Goal: Task Accomplishment & Management: Use online tool/utility

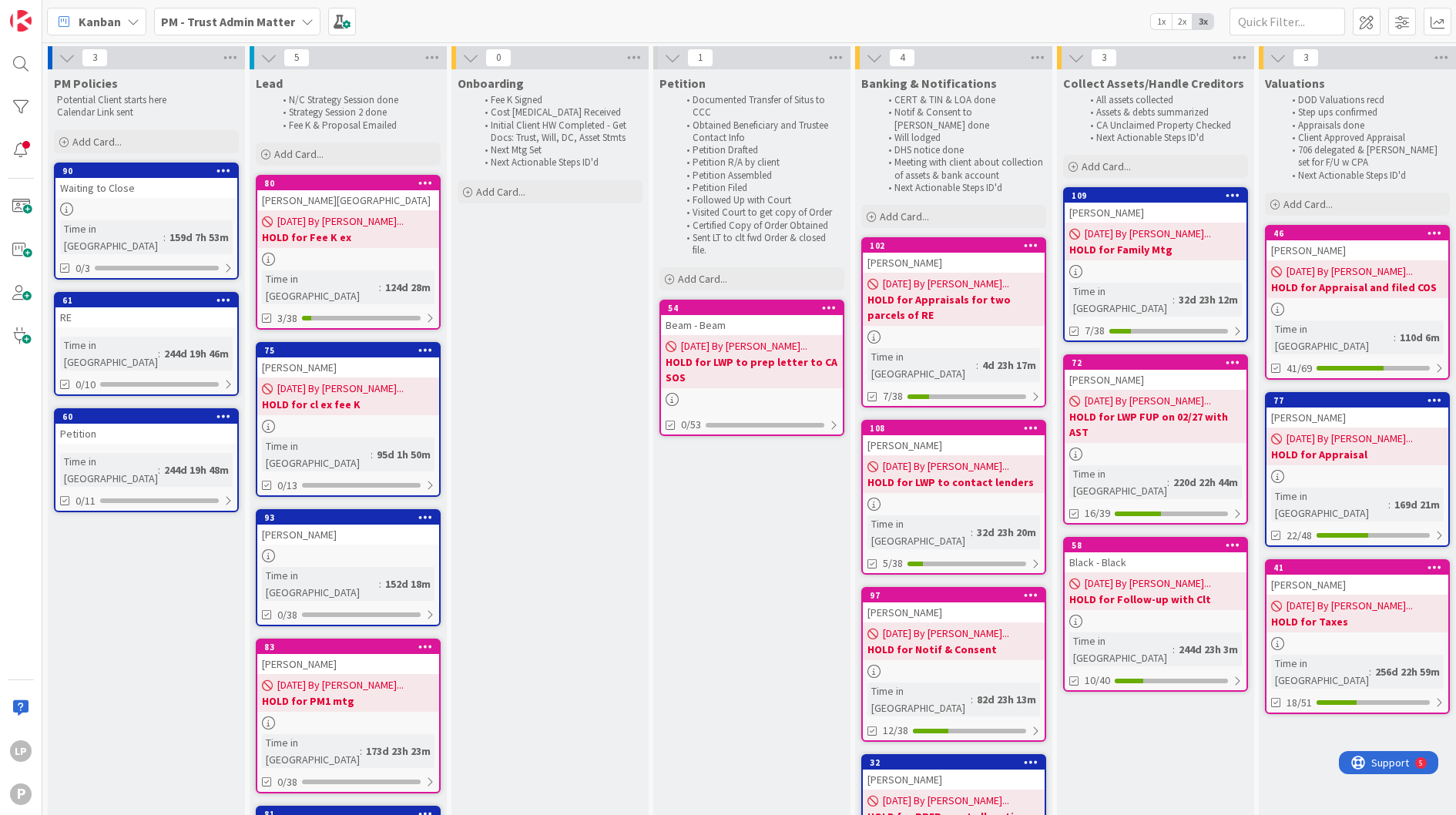
click at [237, 23] on b "PM - Trust Admin Matter" at bounding box center [228, 21] width 134 height 16
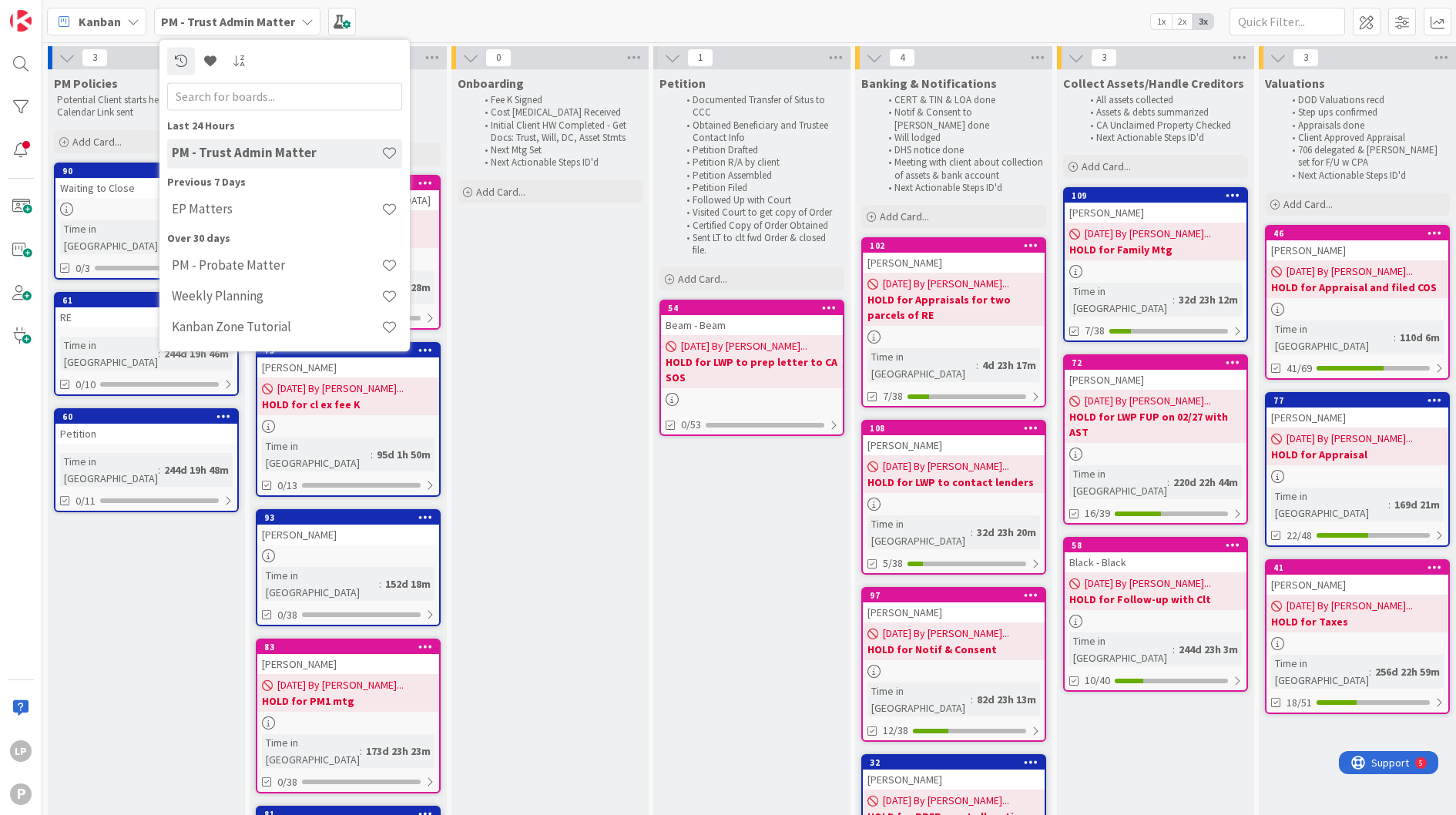
click at [221, 215] on h4 "EP Matters" at bounding box center [277, 209] width 210 height 16
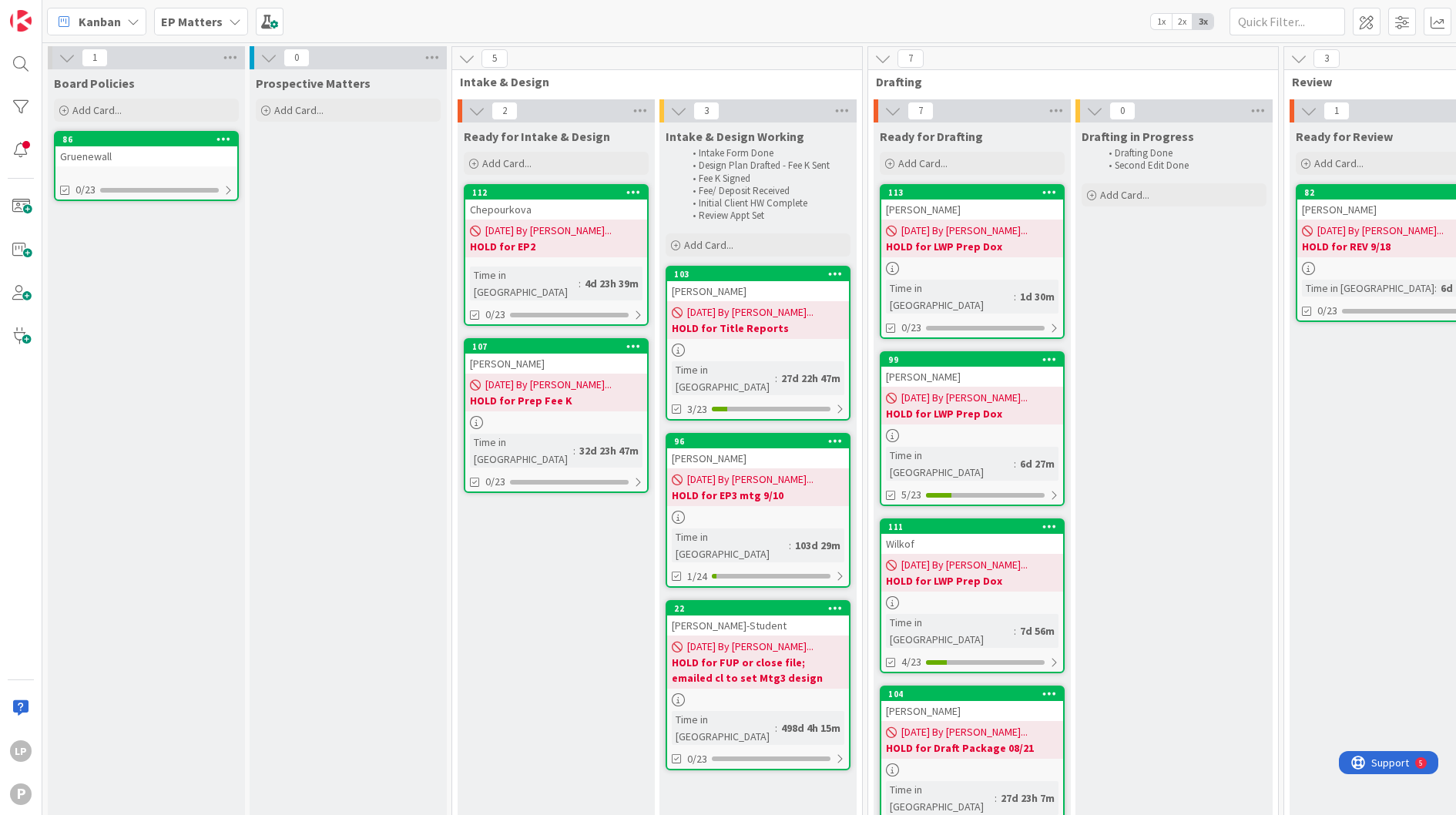
click at [709, 17] on div "Kanban EP Matters 1x 2x 3x" at bounding box center [748, 21] width 1413 height 42
click at [19, 208] on span at bounding box center [20, 206] width 30 height 30
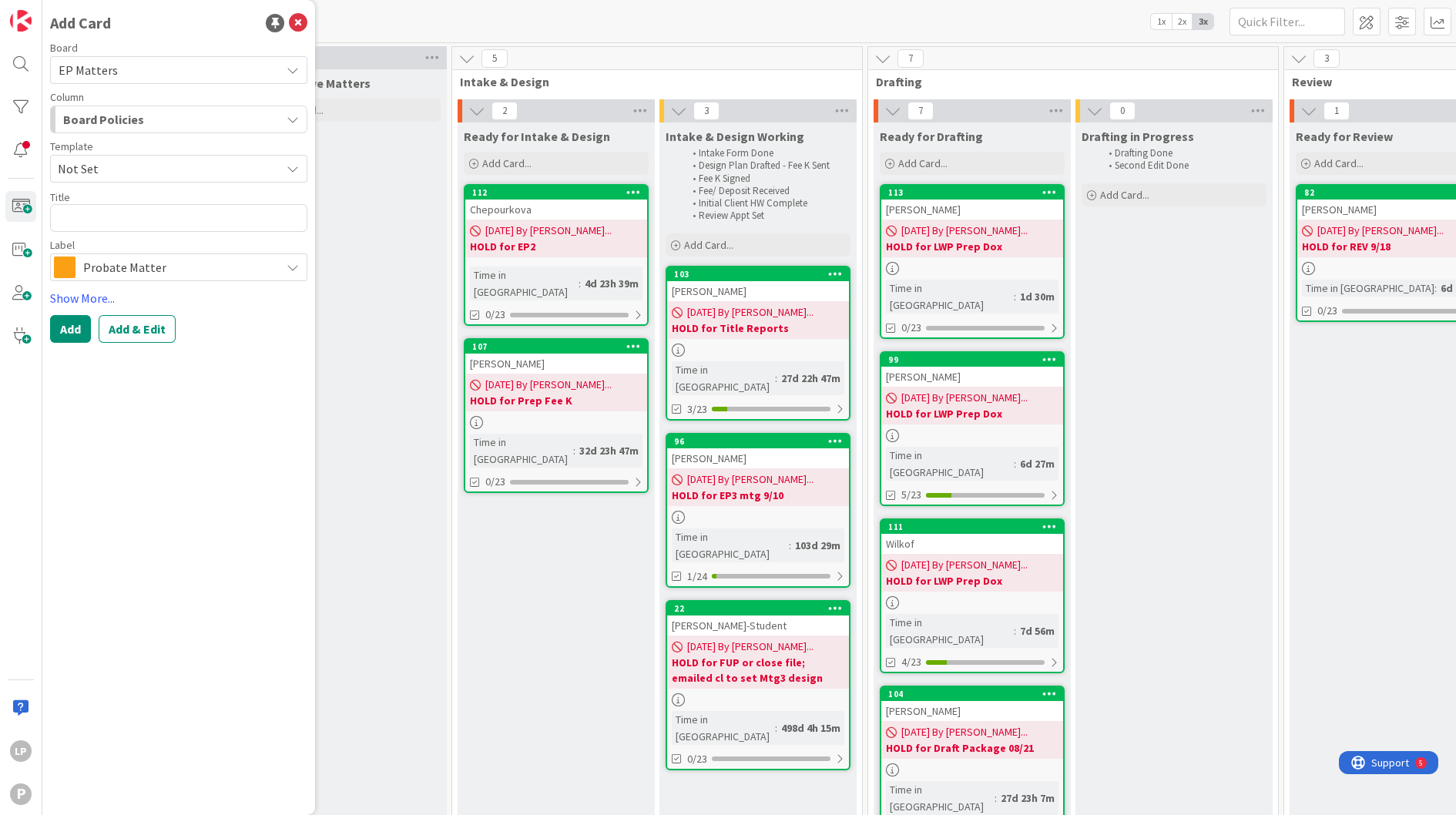
click at [188, 171] on span "Not Set" at bounding box center [163, 169] width 211 height 20
click at [164, 239] on span "Estate Planning" at bounding box center [183, 235] width 224 height 20
type textarea "x"
type textarea "Estate Planning"
click at [0, 210] on html "LP P Add Card Board EP Matters Column Board Policies Template Estate Planning N…" at bounding box center [728, 407] width 1456 height 815
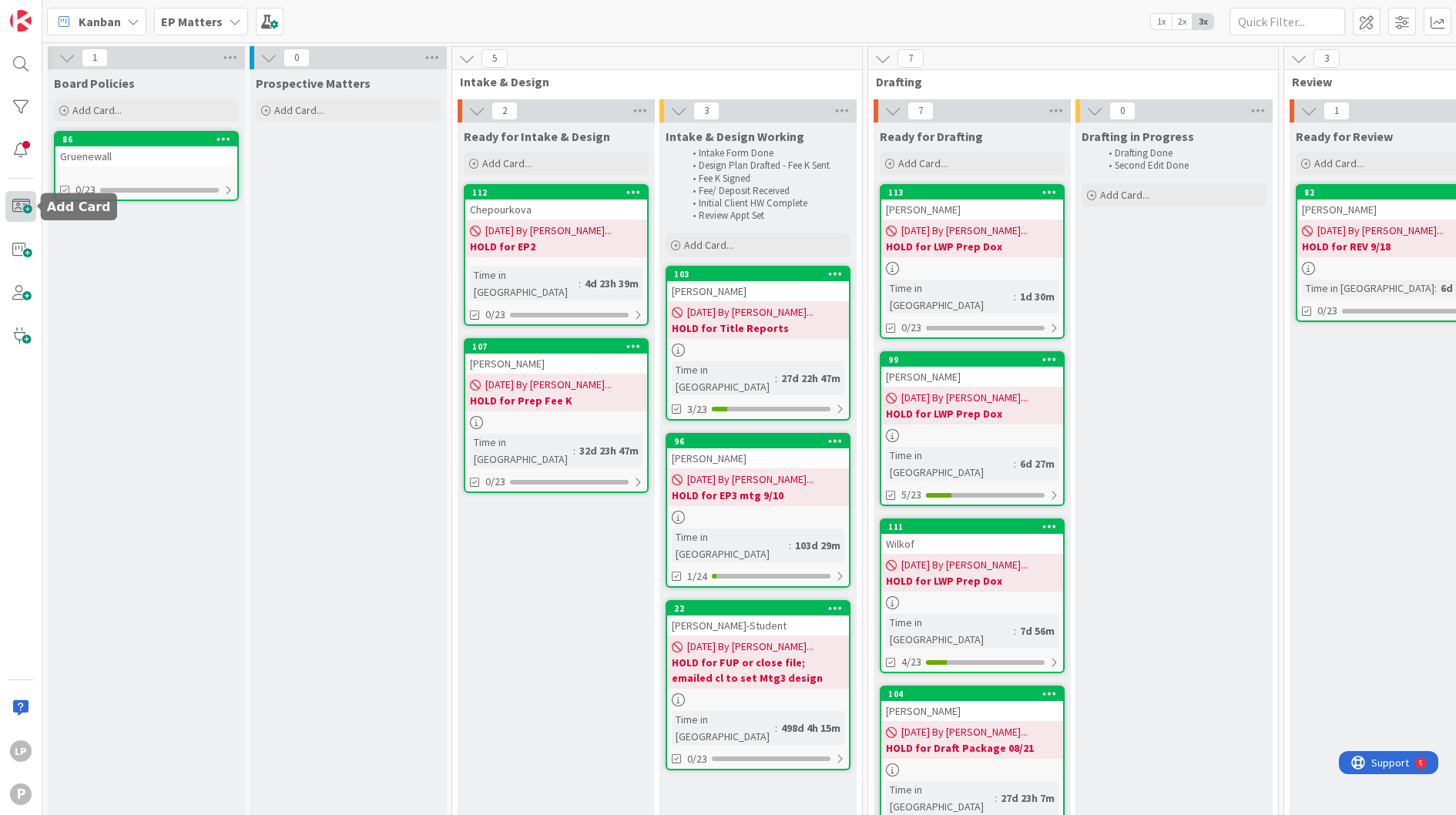
click at [29, 212] on span at bounding box center [20, 206] width 30 height 30
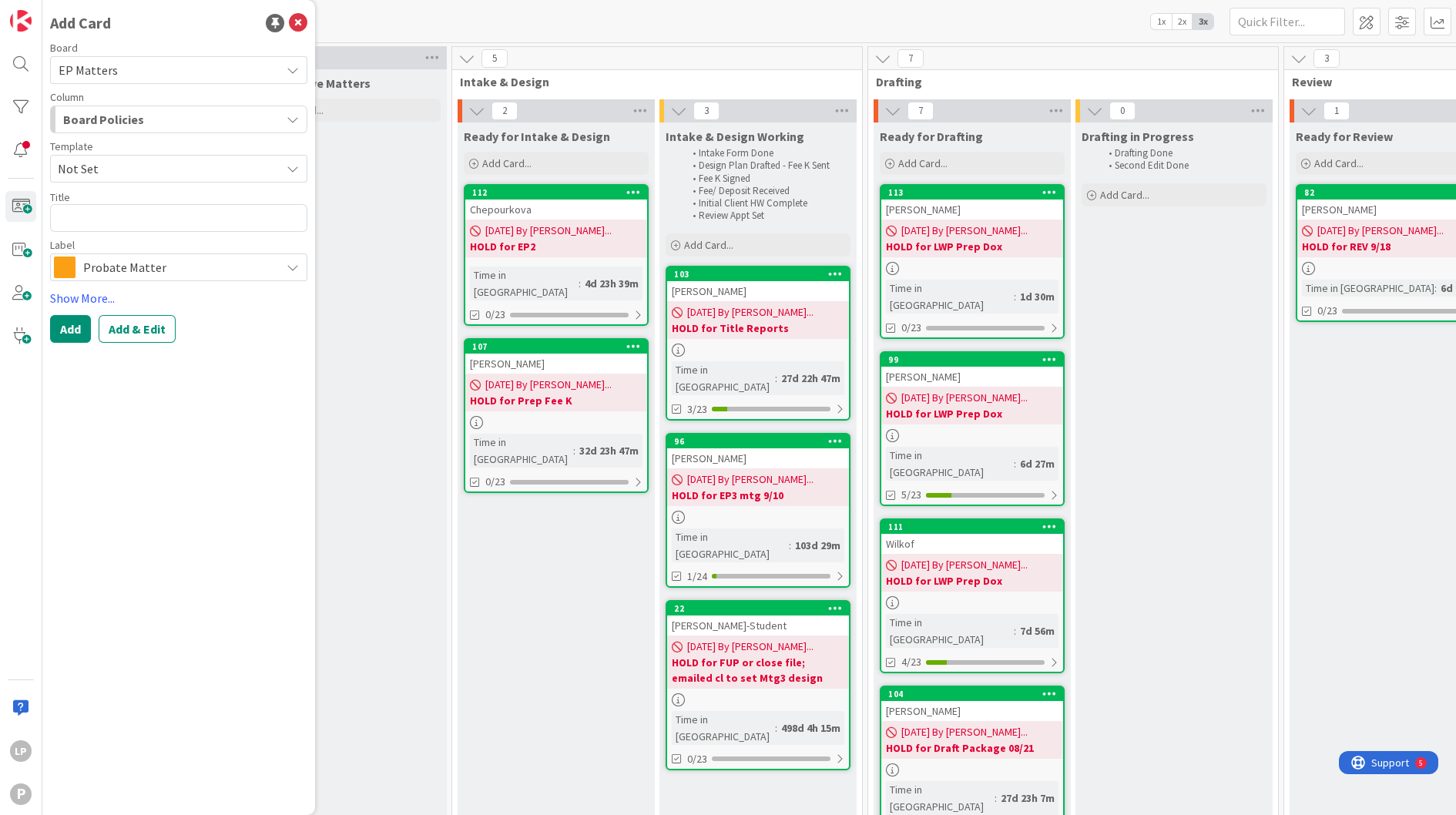
click at [160, 182] on div "Board EP Matters Column Board Policies Template Not Set Title 0 / 128 Label Pro…" at bounding box center [178, 161] width 257 height 239
click at [163, 172] on span "Not Set" at bounding box center [163, 169] width 211 height 20
click at [163, 235] on span "Estate Planning" at bounding box center [183, 235] width 224 height 20
type textarea "x"
type textarea "Estate Planning"
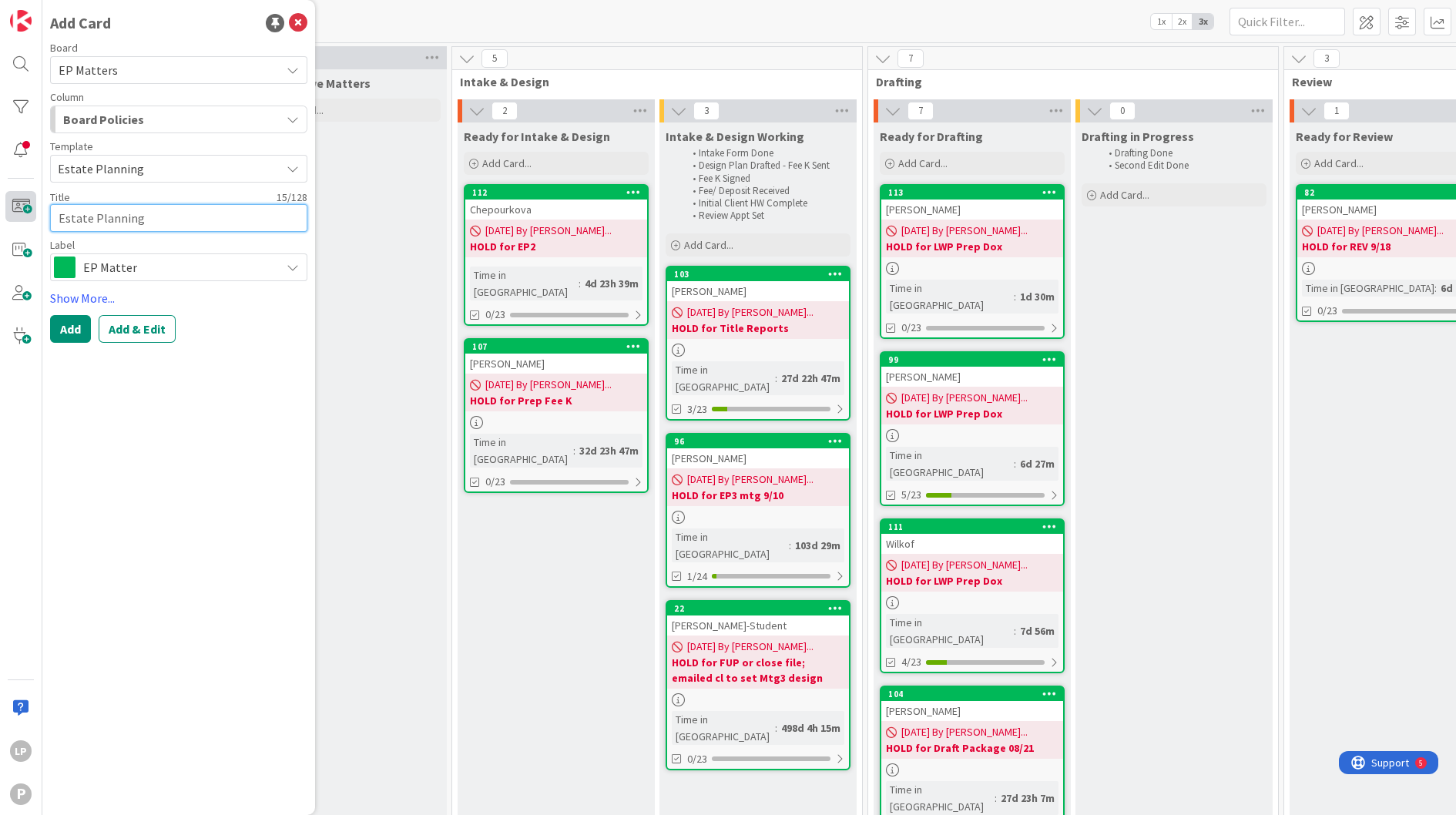
drag, startPoint x: 166, startPoint y: 219, endPoint x: 30, endPoint y: 220, distance: 136.0
click at [30, 220] on div "LP P Add Card Board EP Matters Column Board Policies Template Estate Planning N…" at bounding box center [21, 407] width 42 height 815
type textarea "M"
type textarea "x"
type textarea "Mc"
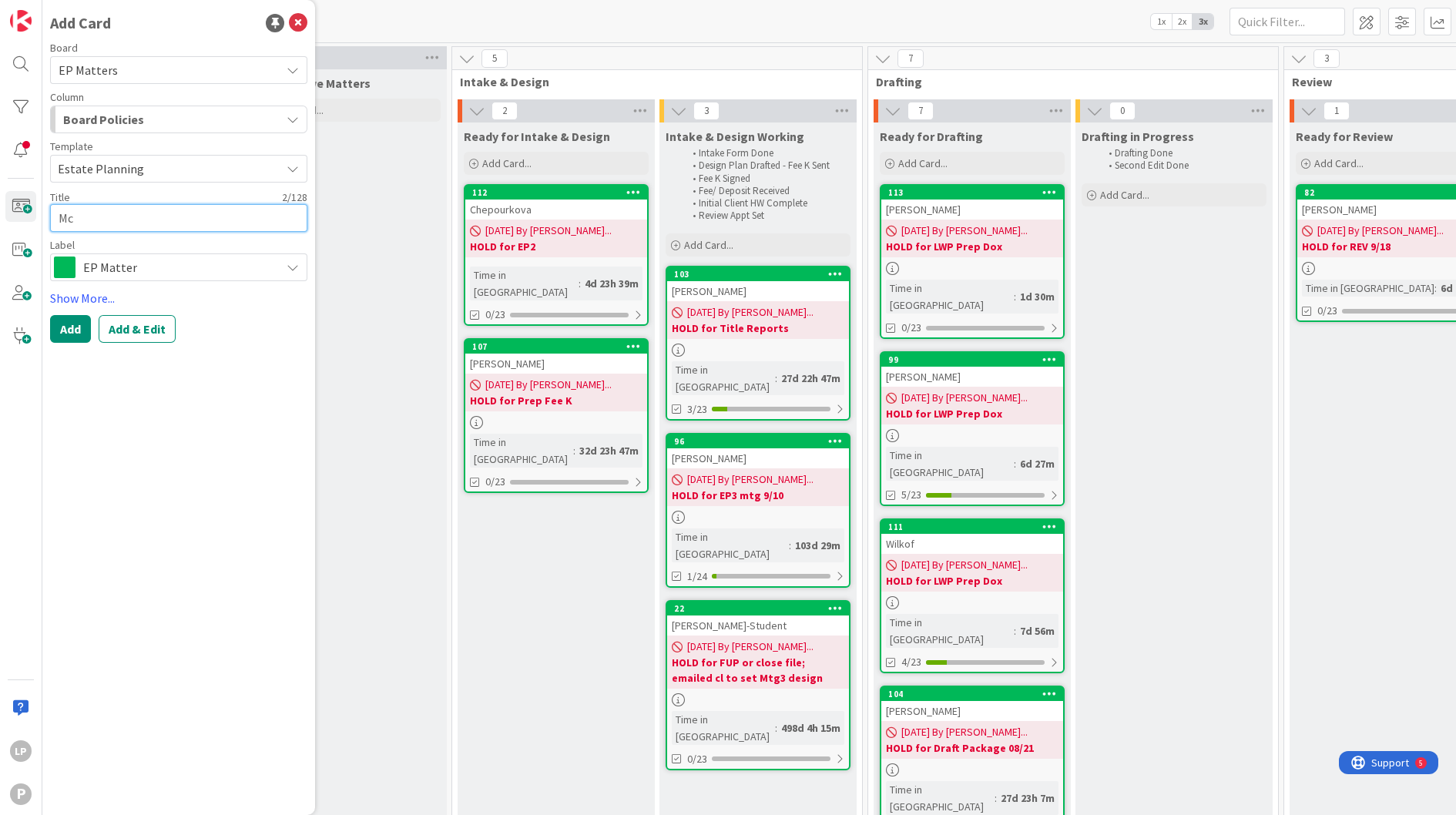
type textarea "x"
type textarea "McE"
type textarea "x"
type textarea "McEw"
type textarea "x"
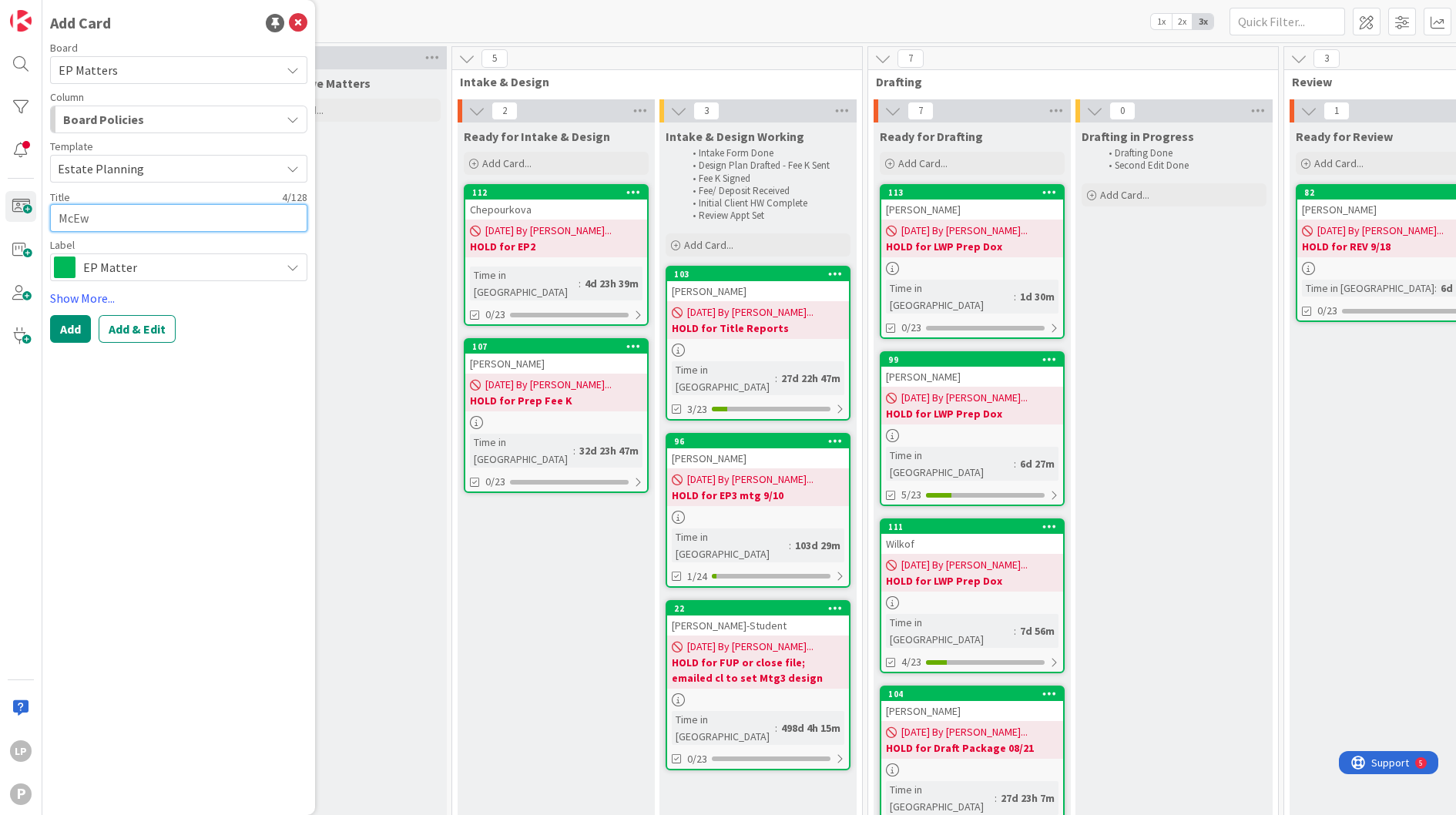
type textarea "McEwe"
type textarea "x"
type textarea "[PERSON_NAME]"
click at [140, 332] on button "Add & Edit" at bounding box center [137, 329] width 77 height 28
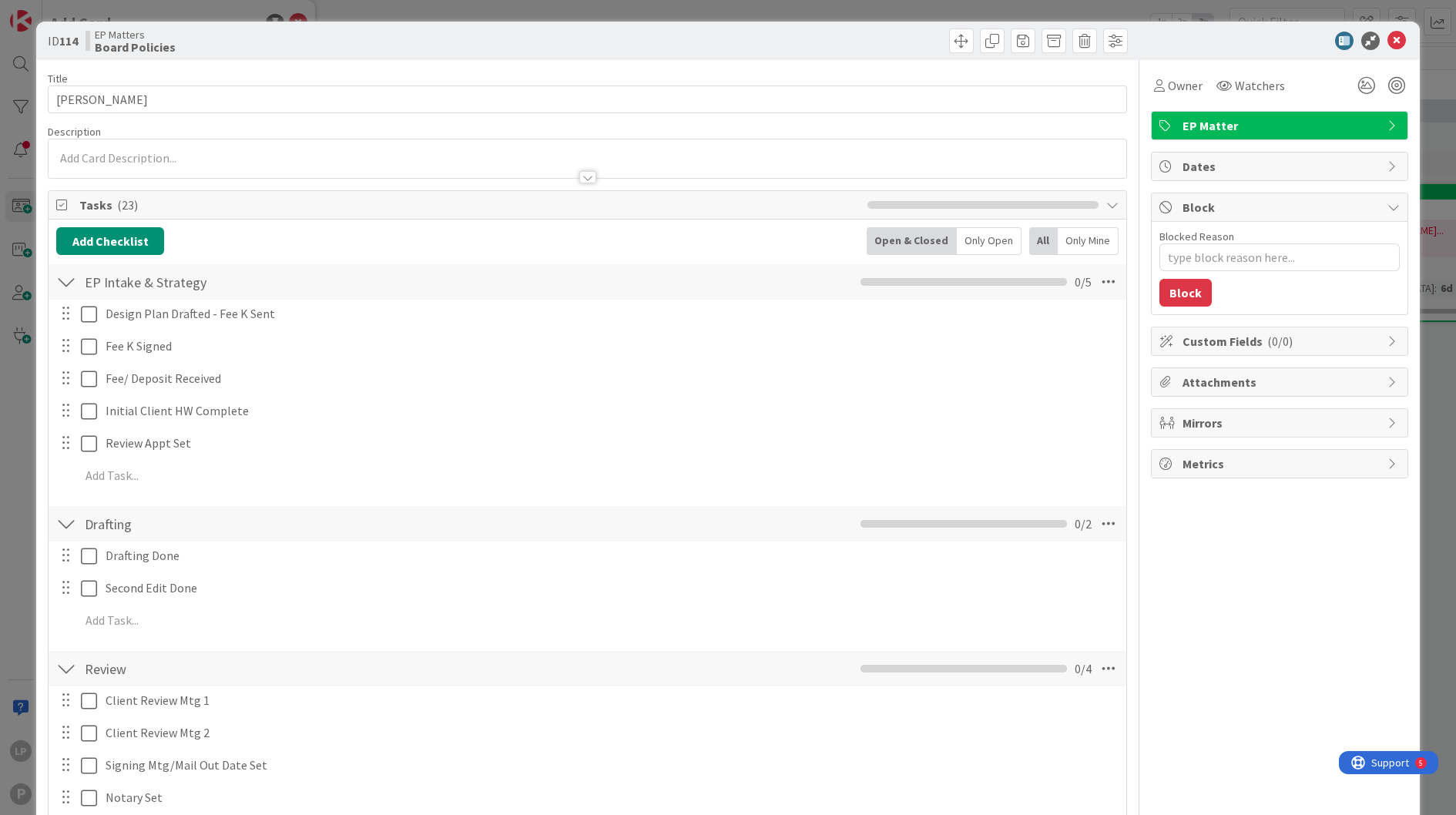
drag, startPoint x: 554, startPoint y: 162, endPoint x: 1394, endPoint y: 495, distance: 903.6
click at [554, 162] on div at bounding box center [587, 170] width 1078 height 17
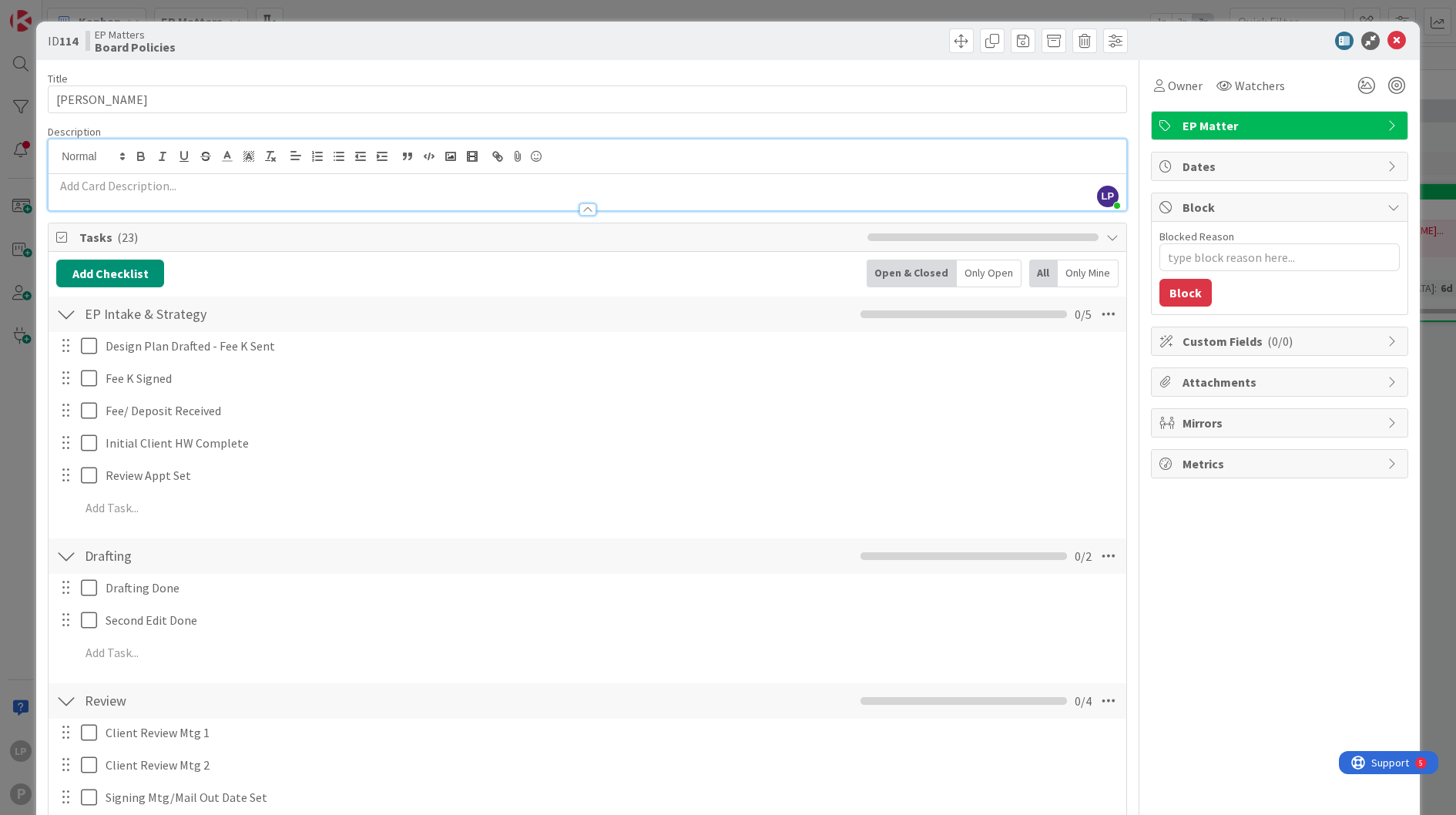
click at [364, 187] on p at bounding box center [587, 185] width 1062 height 17
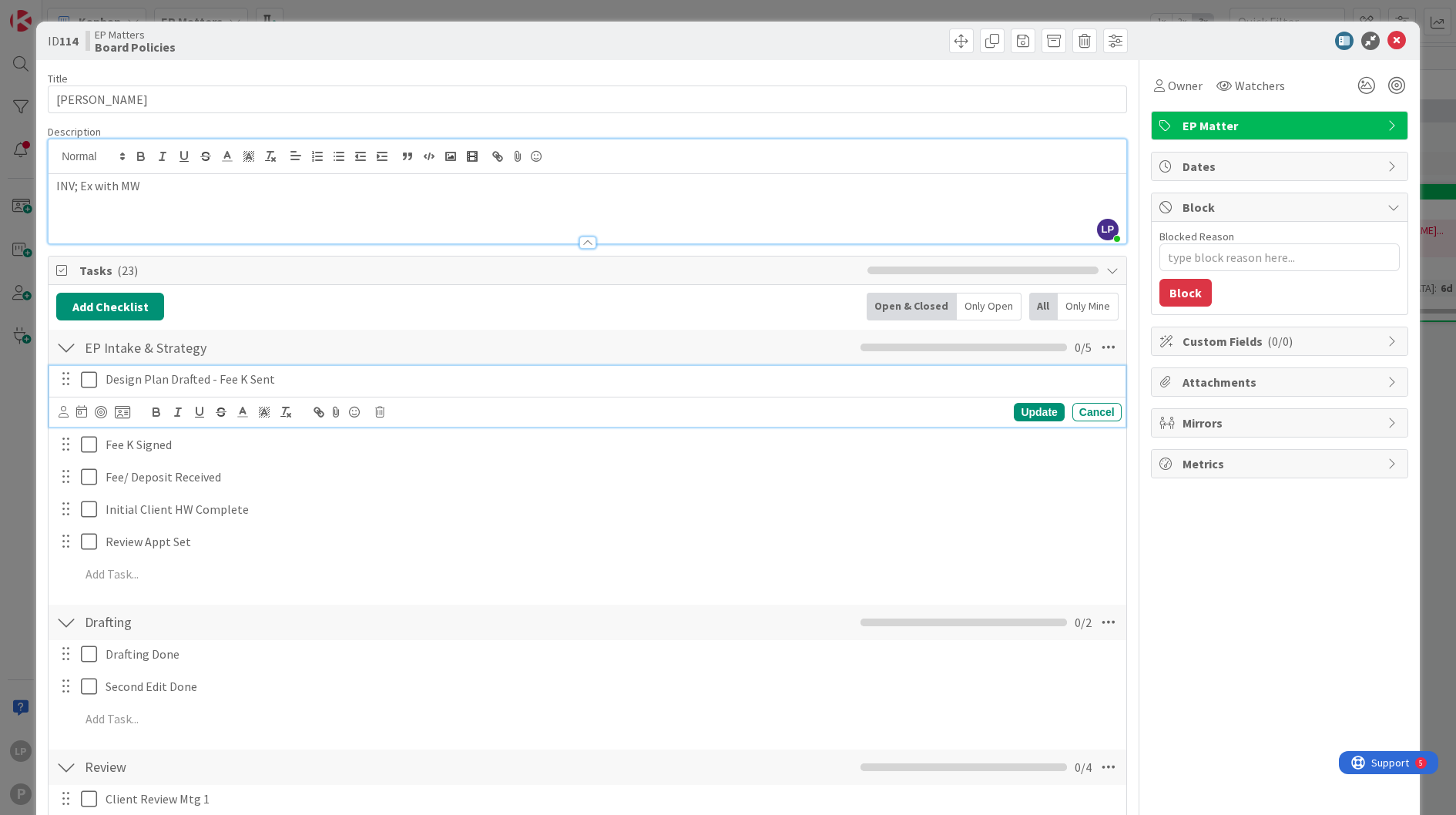
click at [86, 381] on icon at bounding box center [89, 379] width 17 height 18
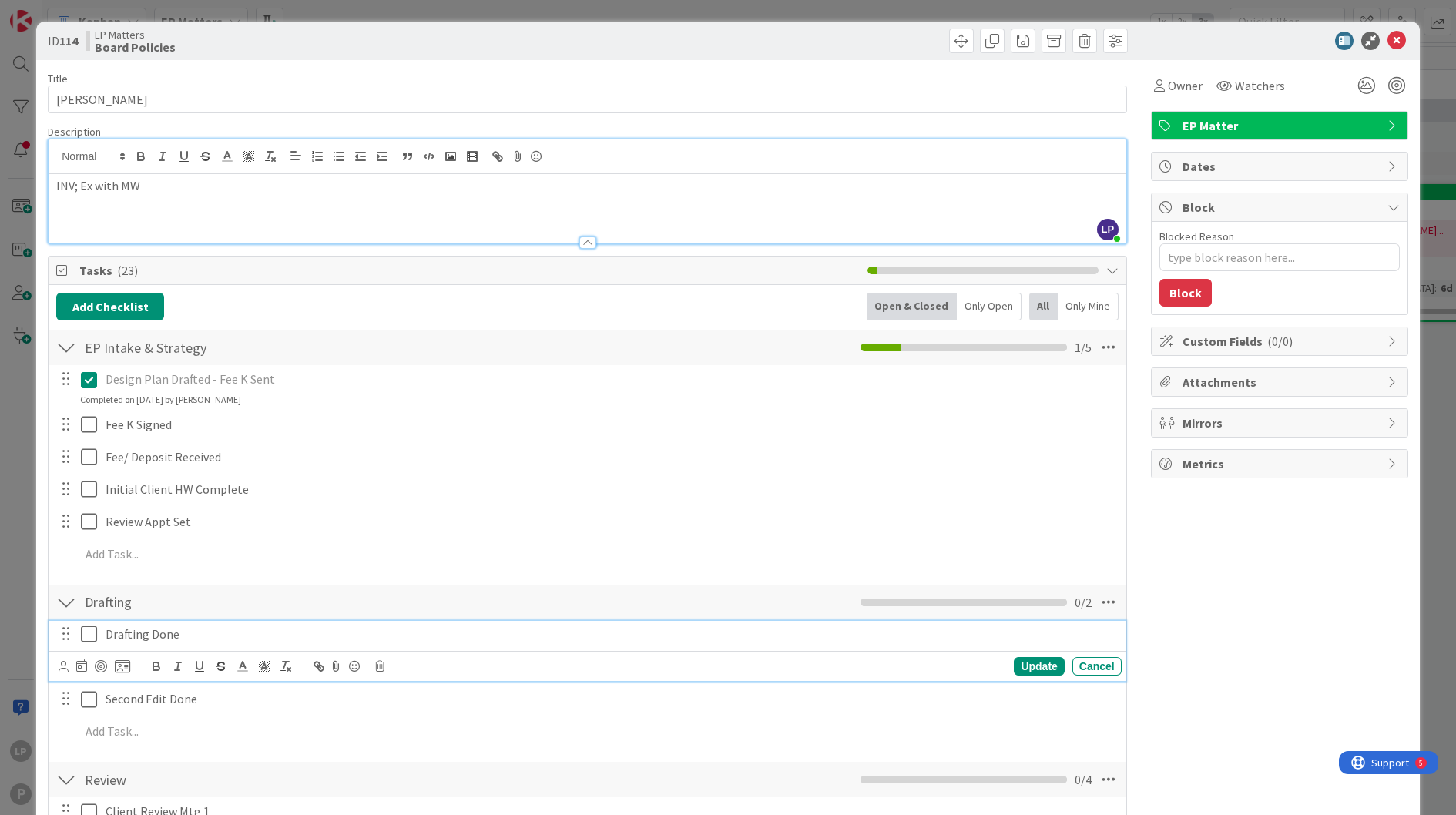
click at [92, 640] on icon at bounding box center [89, 635] width 17 height 18
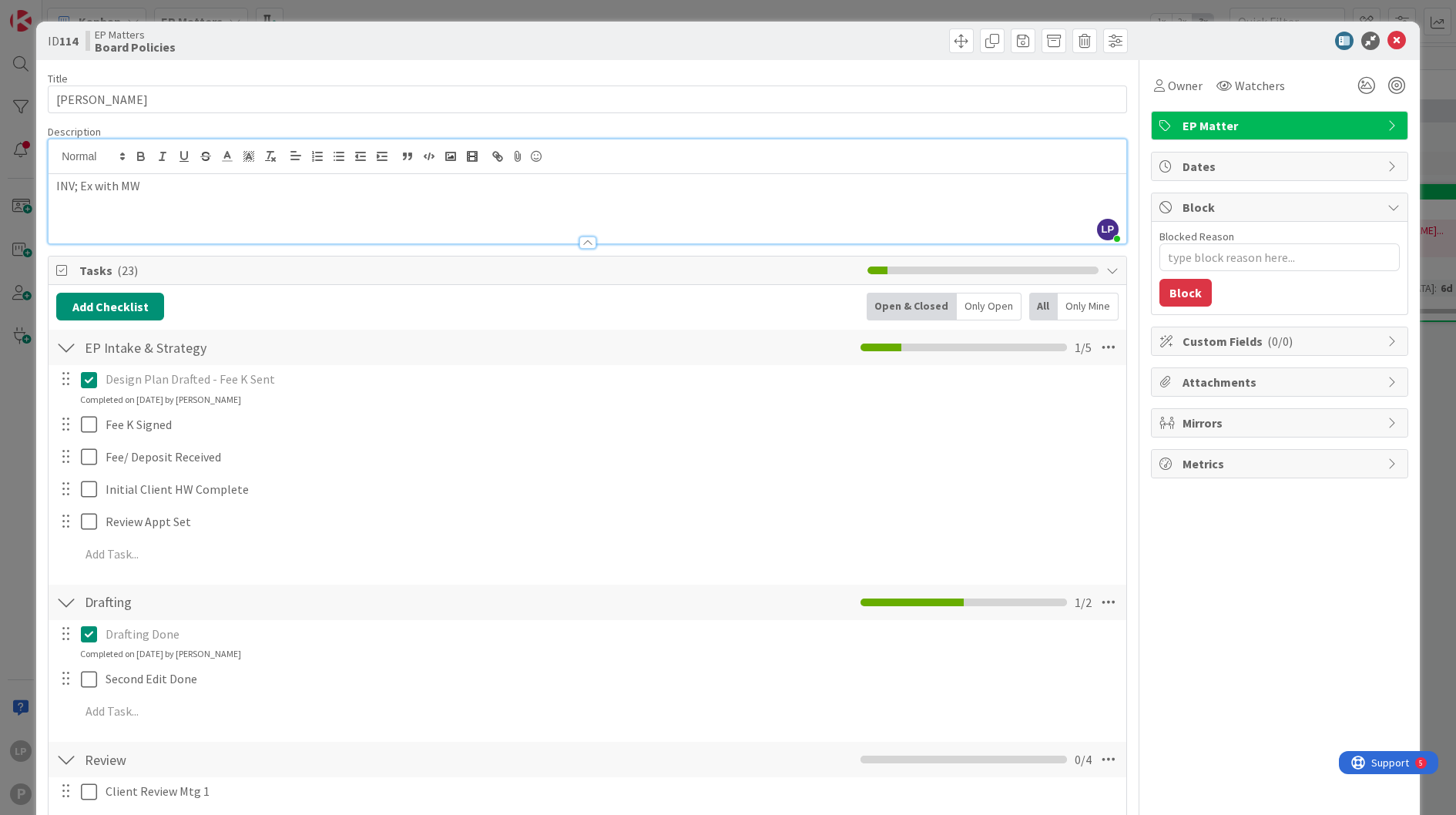
click at [88, 379] on icon at bounding box center [89, 379] width 17 height 18
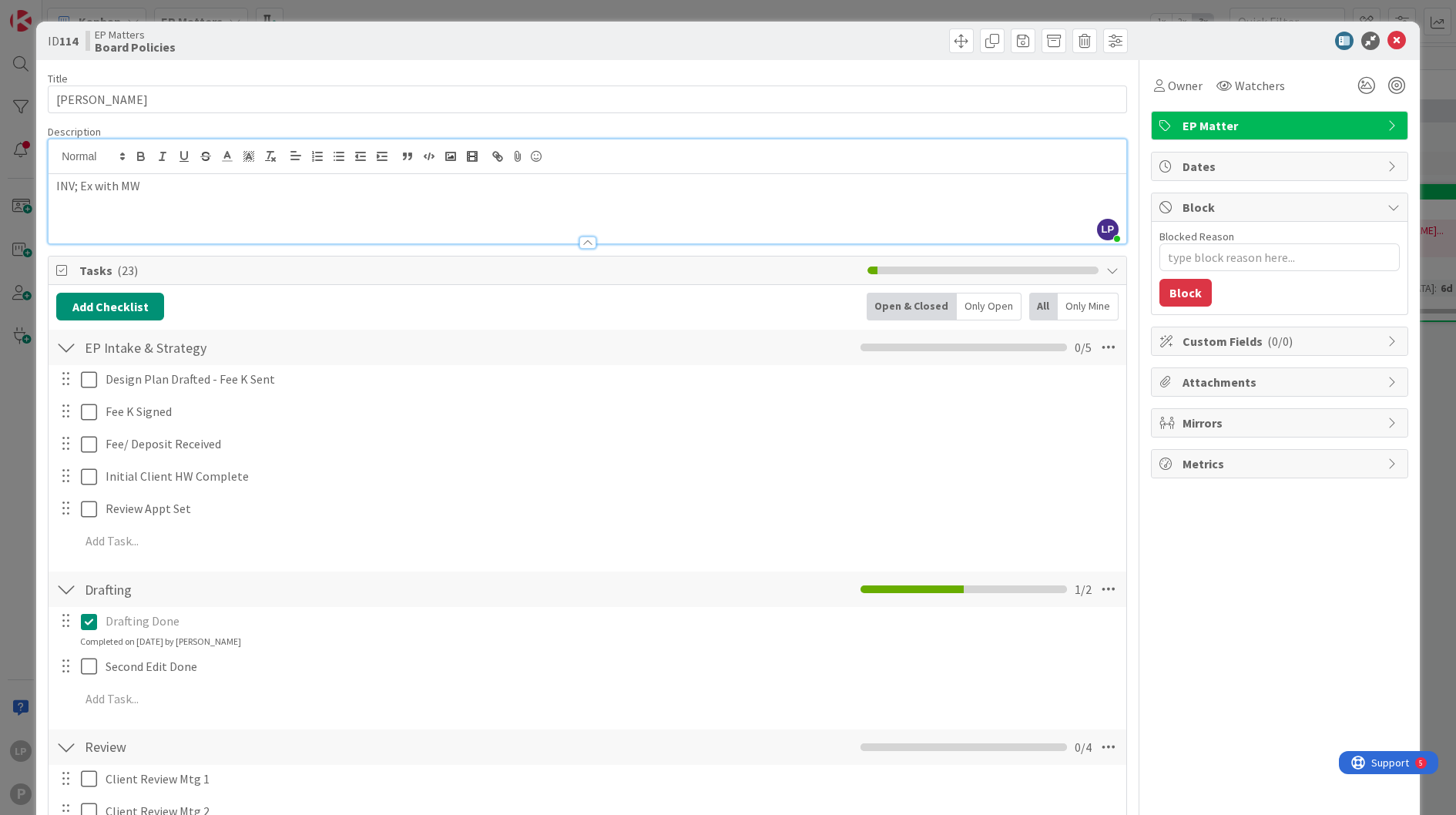
click at [667, 43] on div at bounding box center [860, 41] width 536 height 25
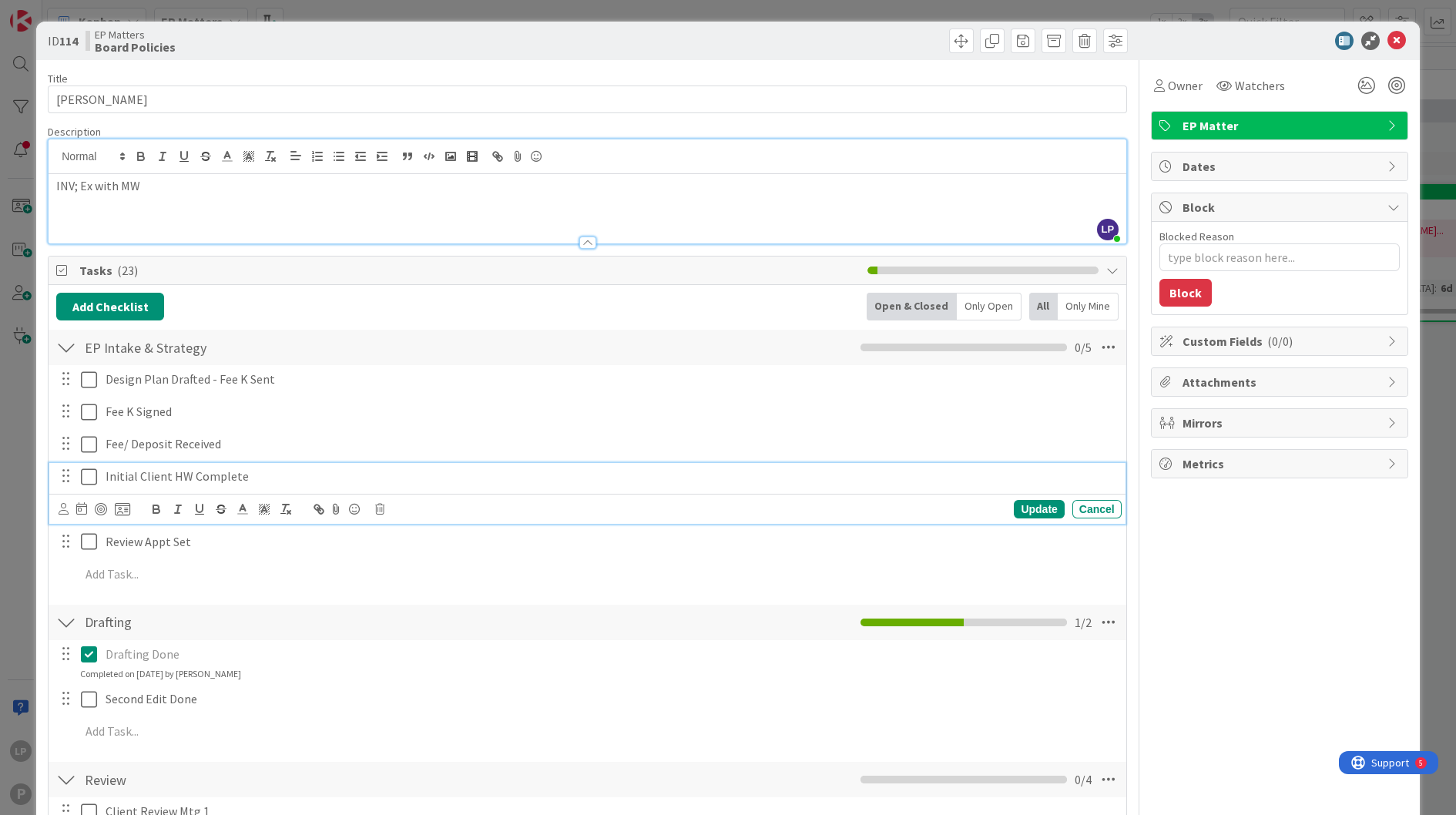
click at [89, 475] on icon at bounding box center [89, 477] width 17 height 18
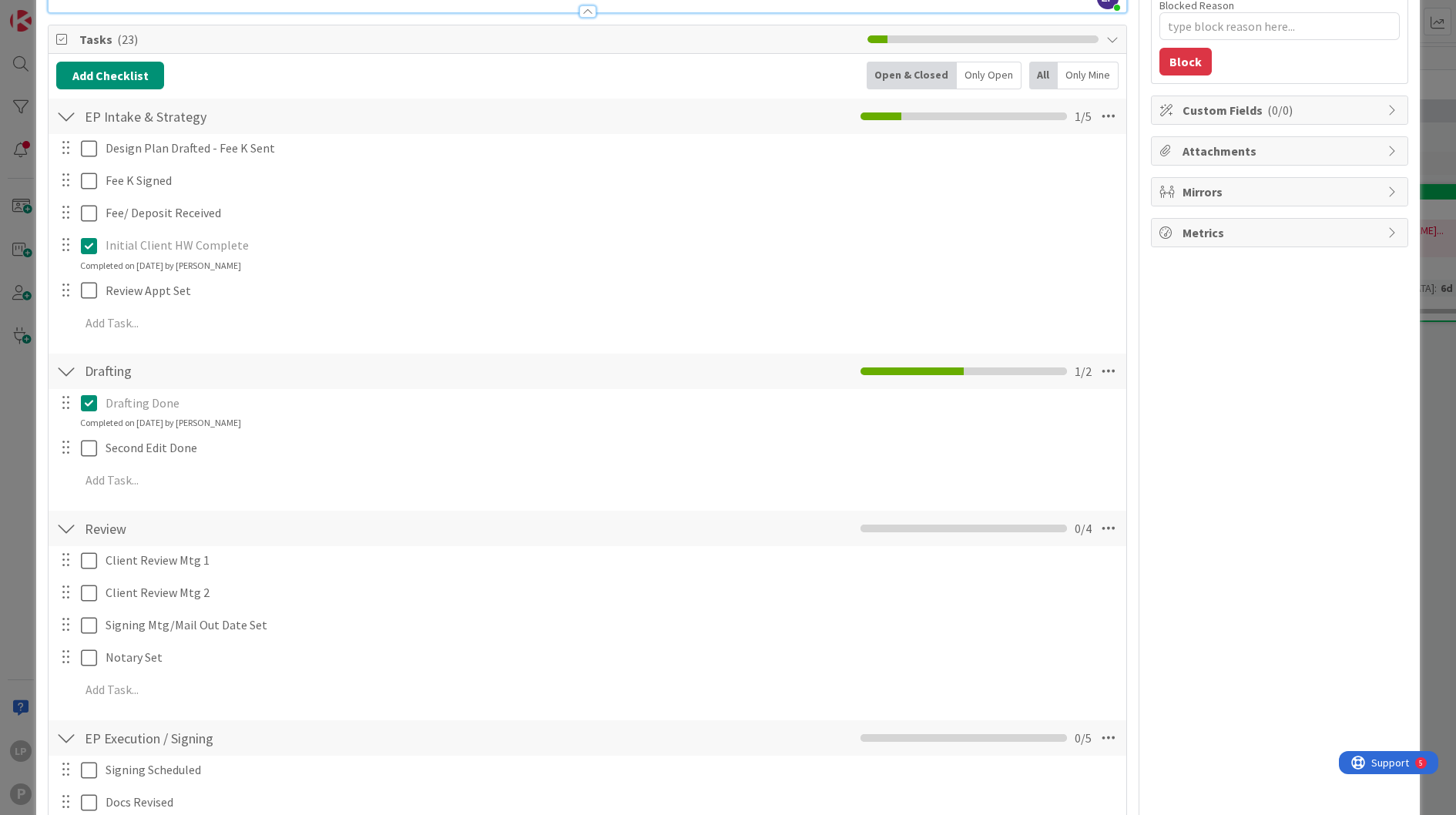
scroll to position [116, 0]
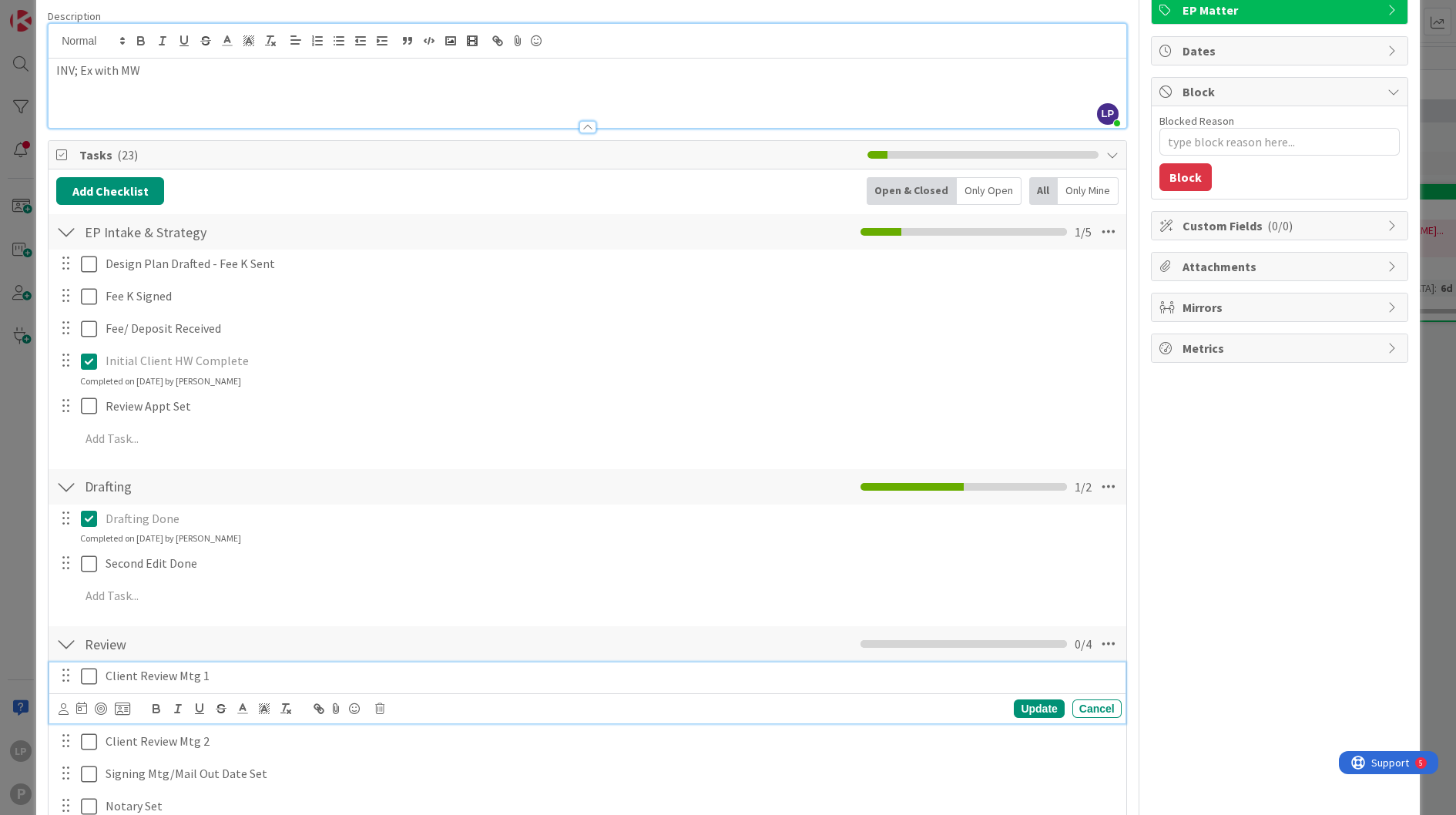
click at [90, 678] on icon at bounding box center [89, 677] width 17 height 18
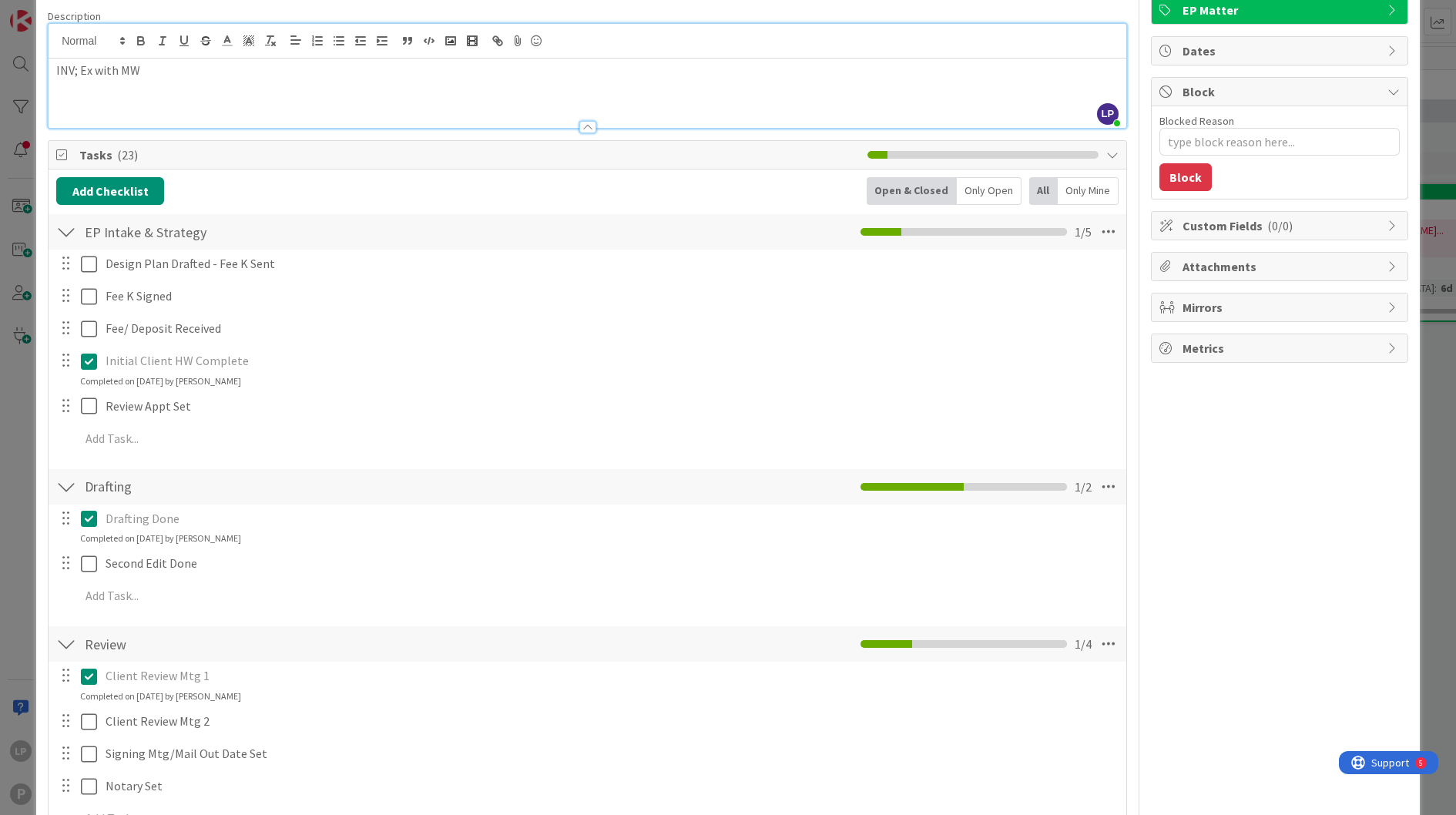
type textarea "x"
click at [1270, 143] on textarea "Blocked Reason" at bounding box center [1278, 142] width 240 height 28
paste textarea "HOLD for CL decision about [PERSON_NAME]"
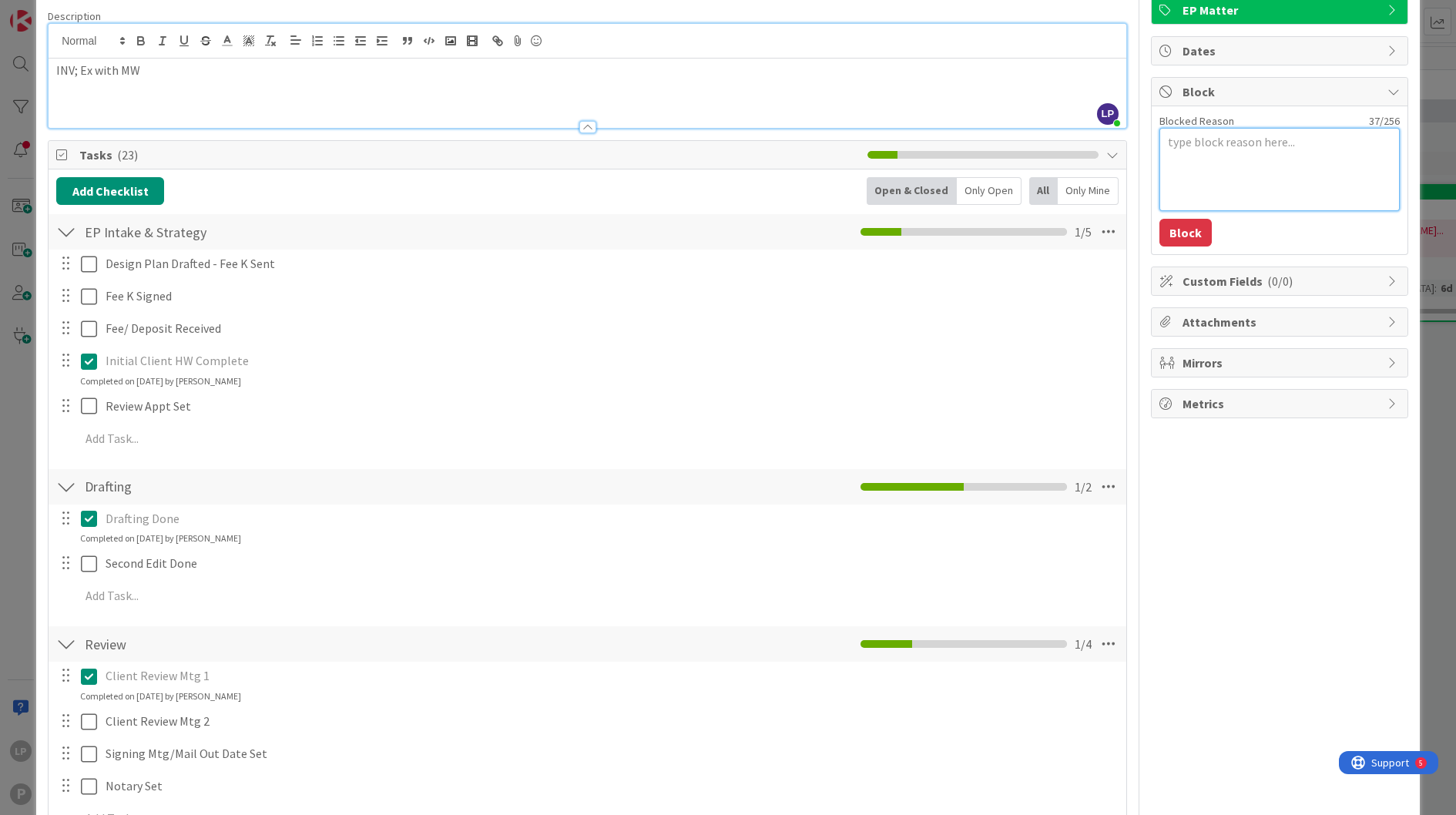
type textarea "HOLD for CL decision about [PERSON_NAME]"
type textarea "x"
type textarea "HOLD for CL decision about [PERSON_NAME]"
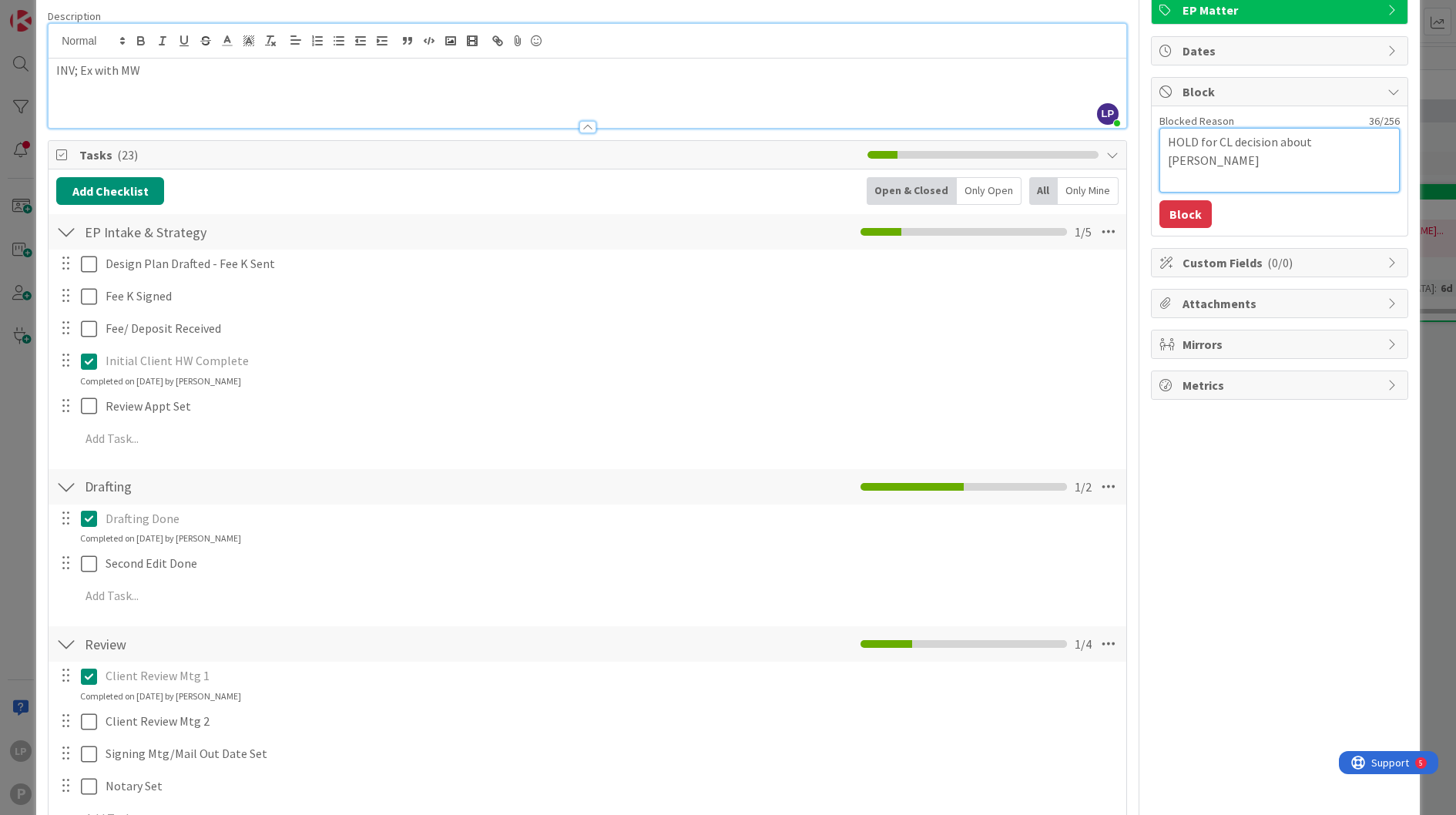
type textarea "x"
type textarea "HOLD for CL decision about [PERSON_NAME]"
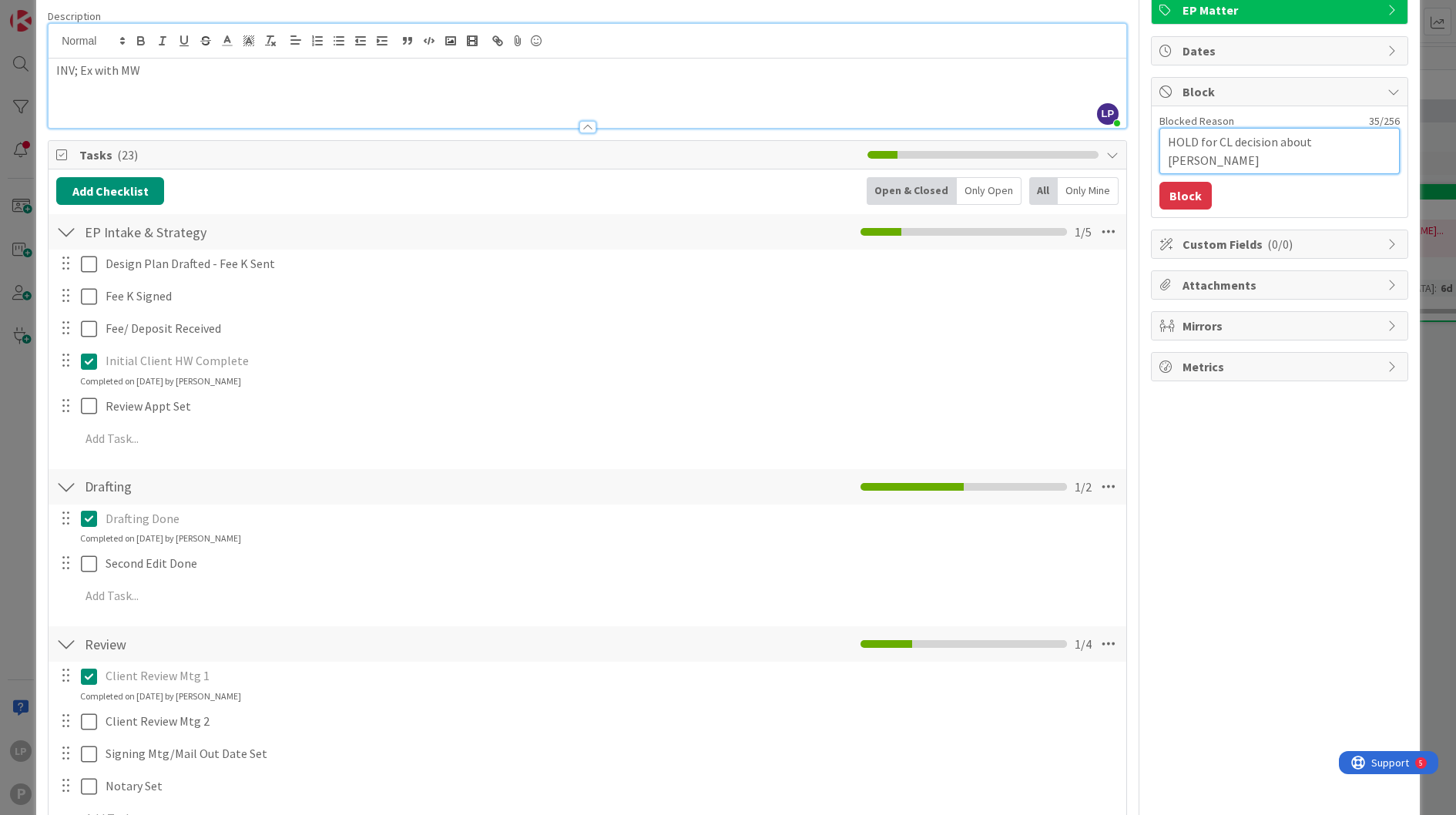
click at [1159, 161] on textarea "HOLD for CL decision about [PERSON_NAME]" at bounding box center [1278, 151] width 240 height 46
type textarea "x"
type textarea "HOLD for CL decision about [PERSON_NAME]"
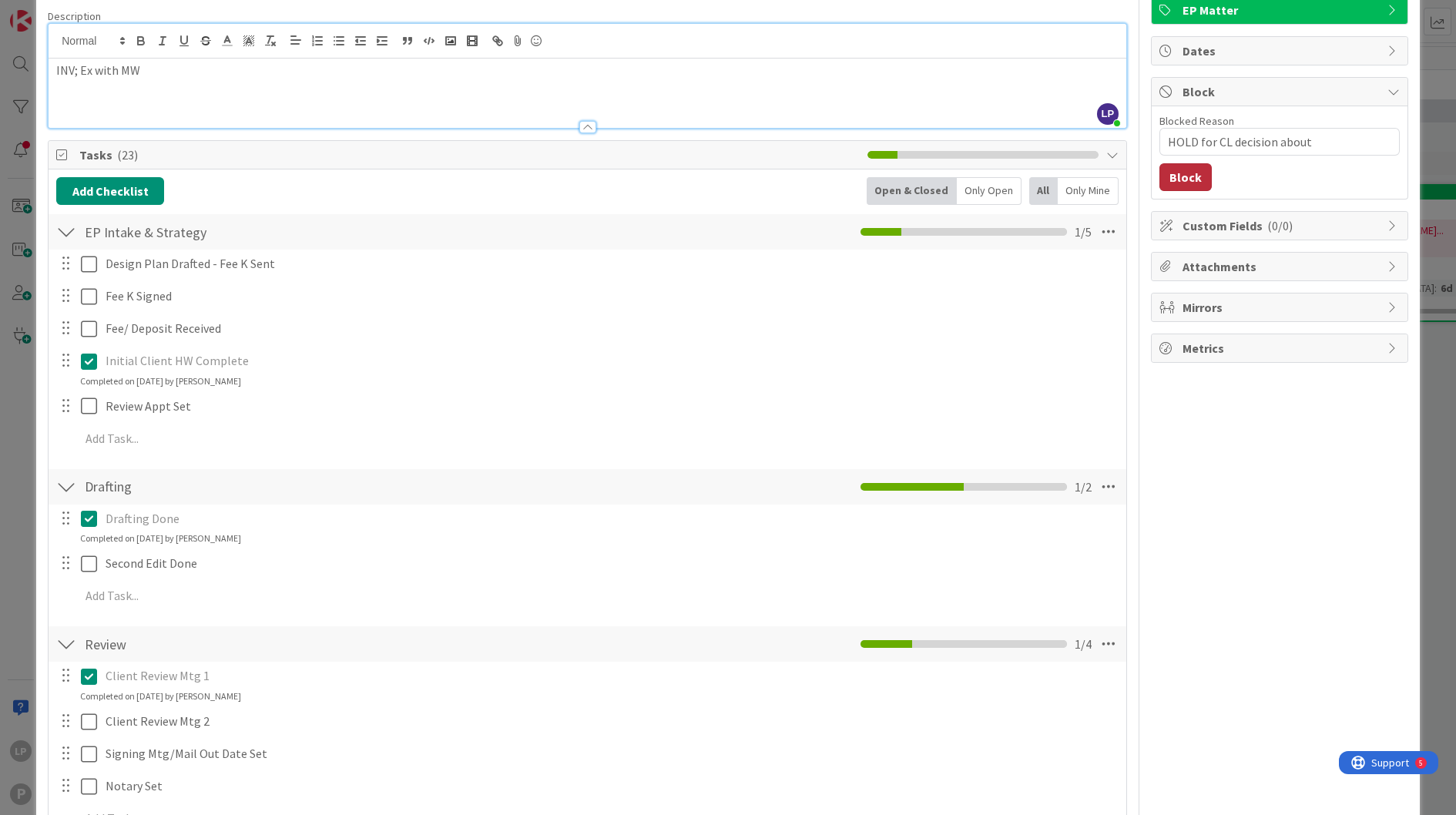
click at [1168, 169] on button "Block" at bounding box center [1184, 177] width 52 height 28
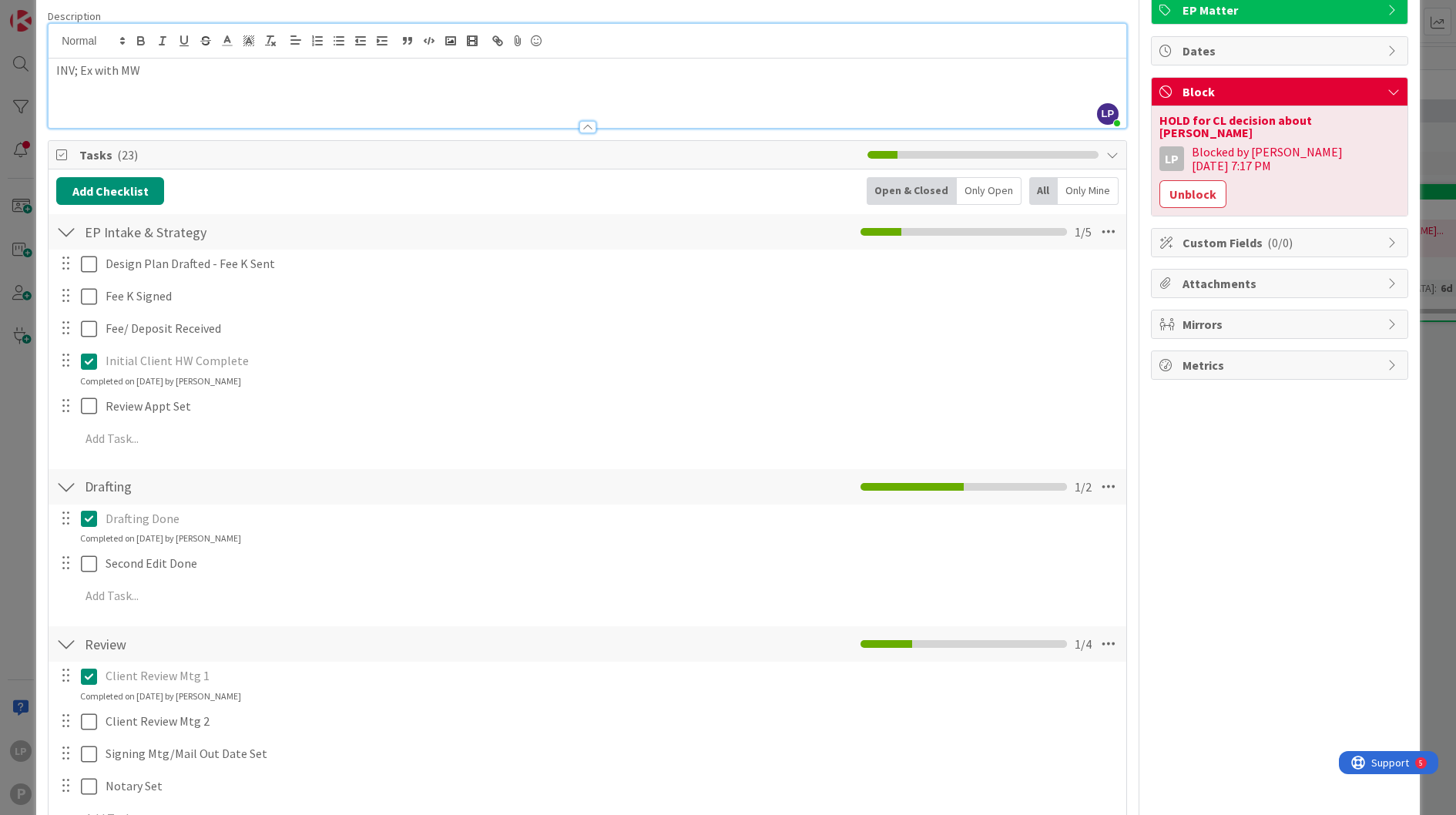
scroll to position [0, 0]
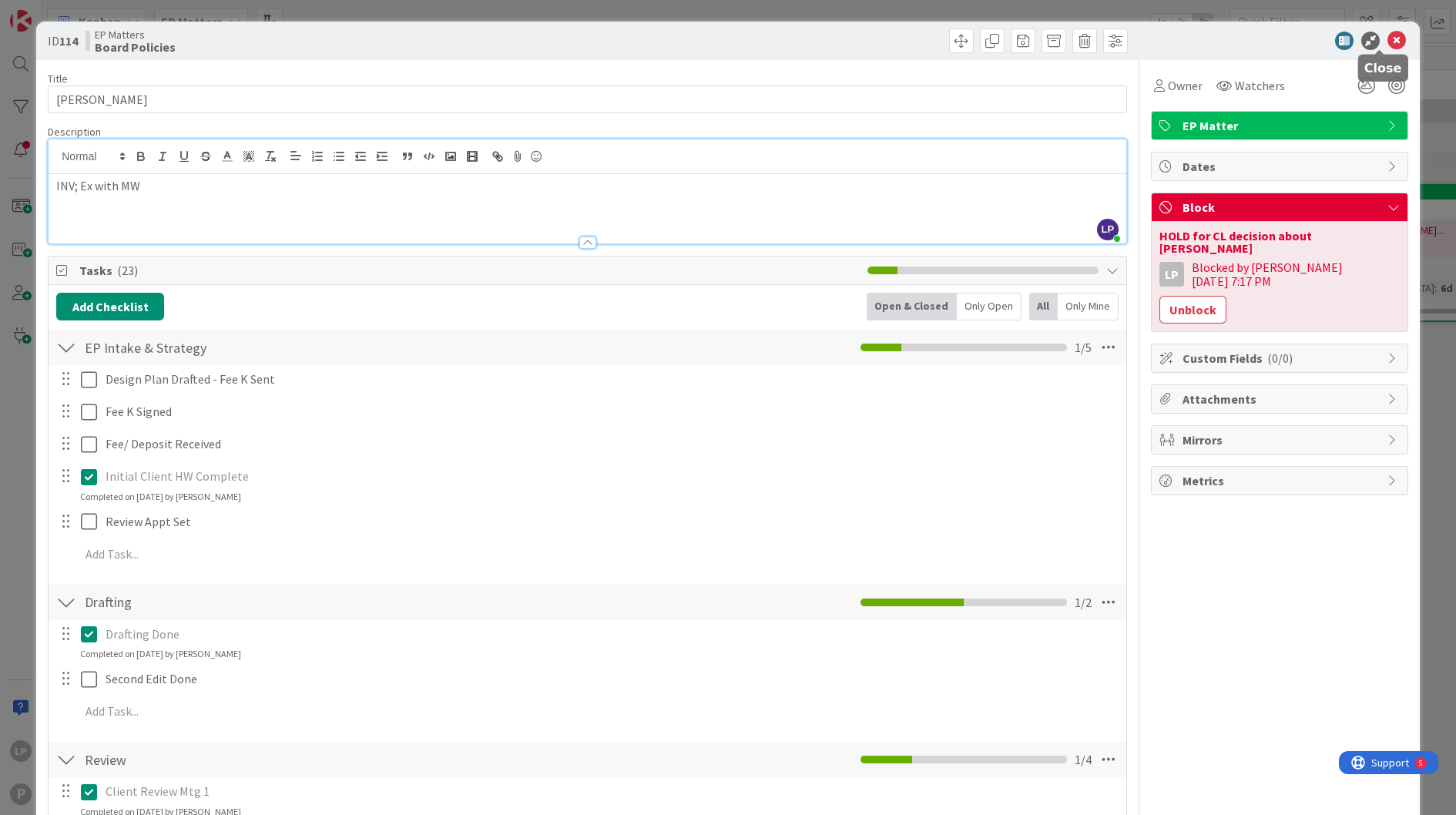
click at [1387, 36] on icon at bounding box center [1396, 41] width 18 height 18
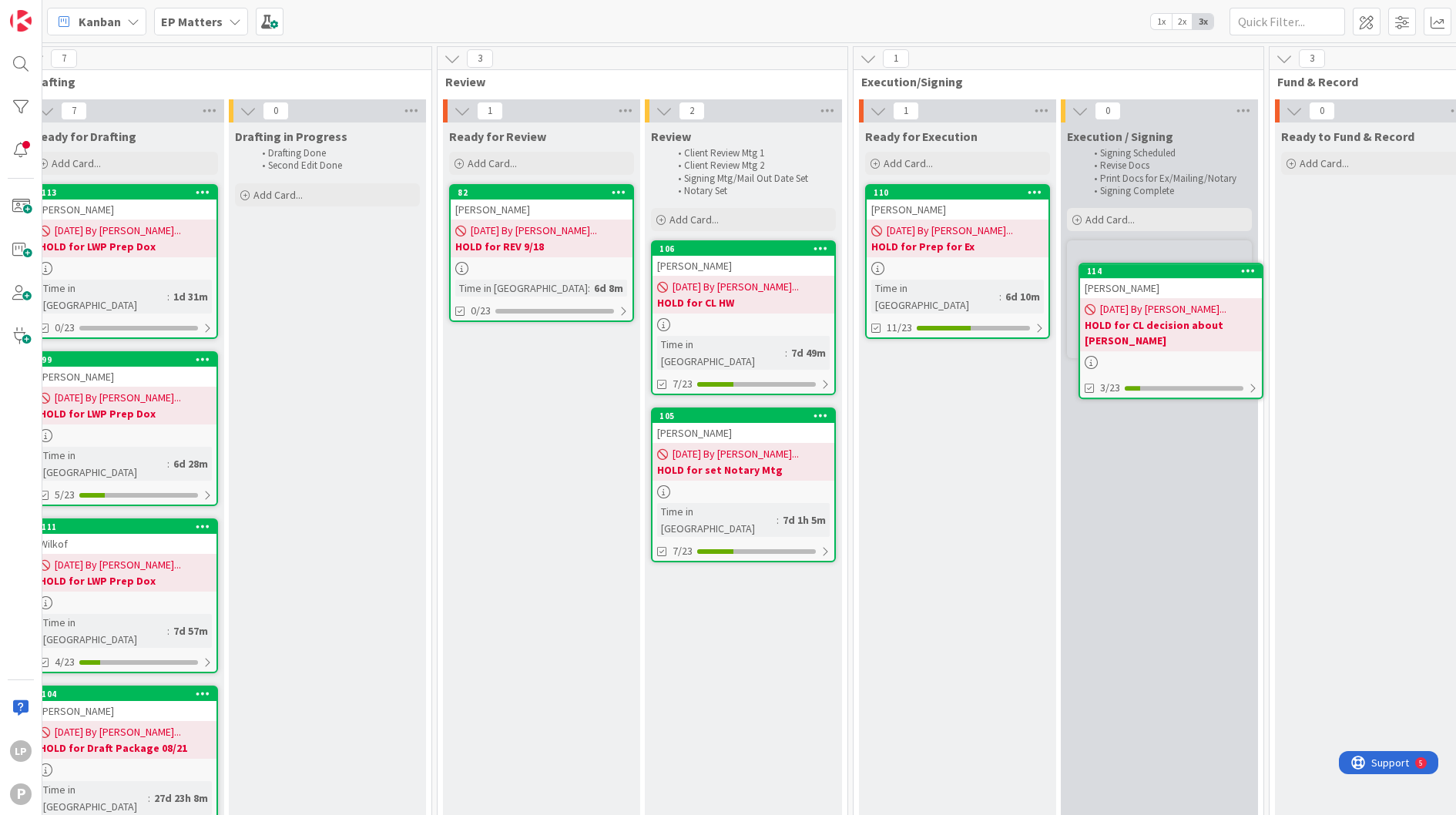
scroll to position [0, 850]
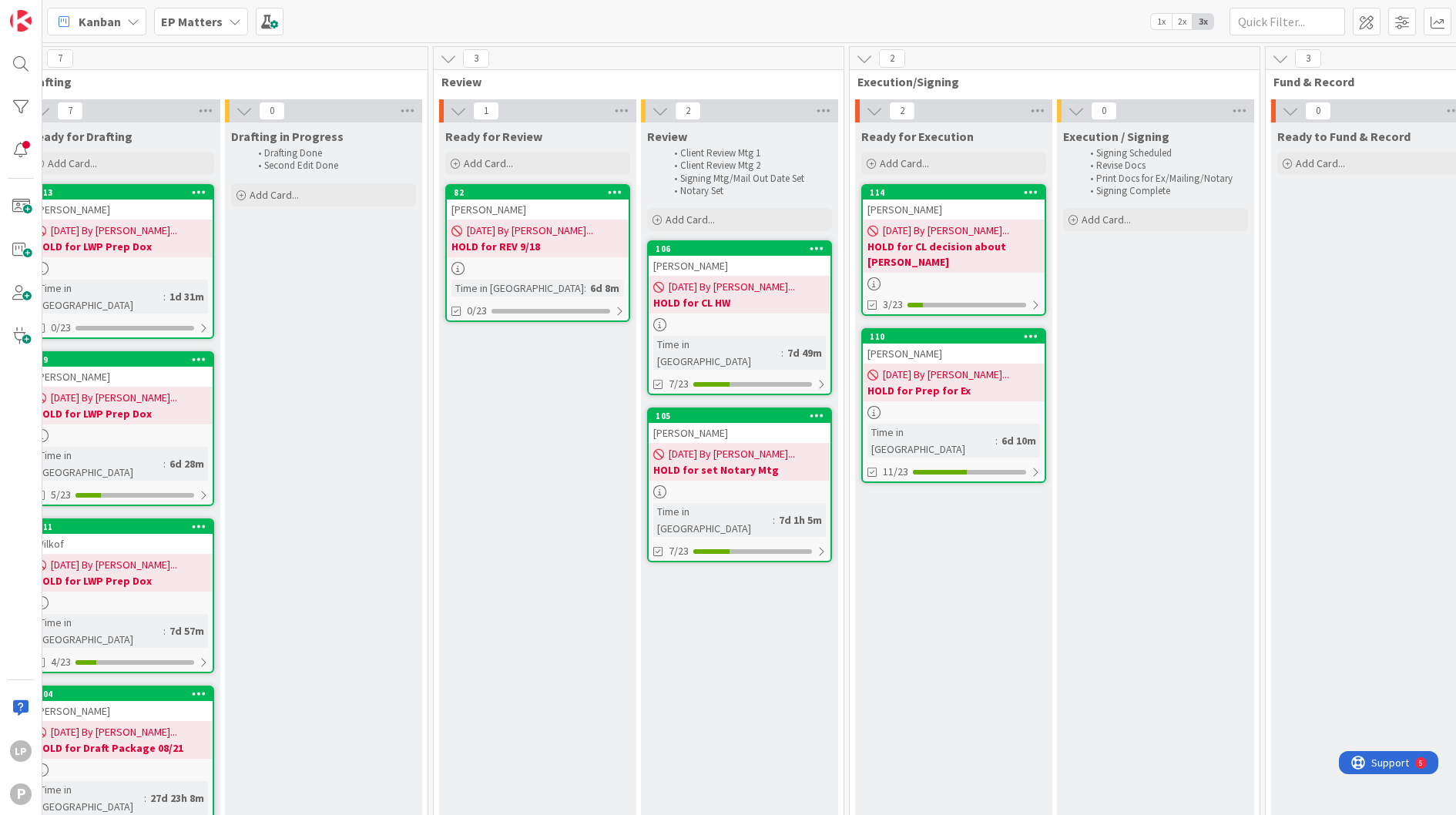
click at [1073, 12] on div "Kanban EP Matters 1x 2x 3x" at bounding box center [748, 21] width 1413 height 42
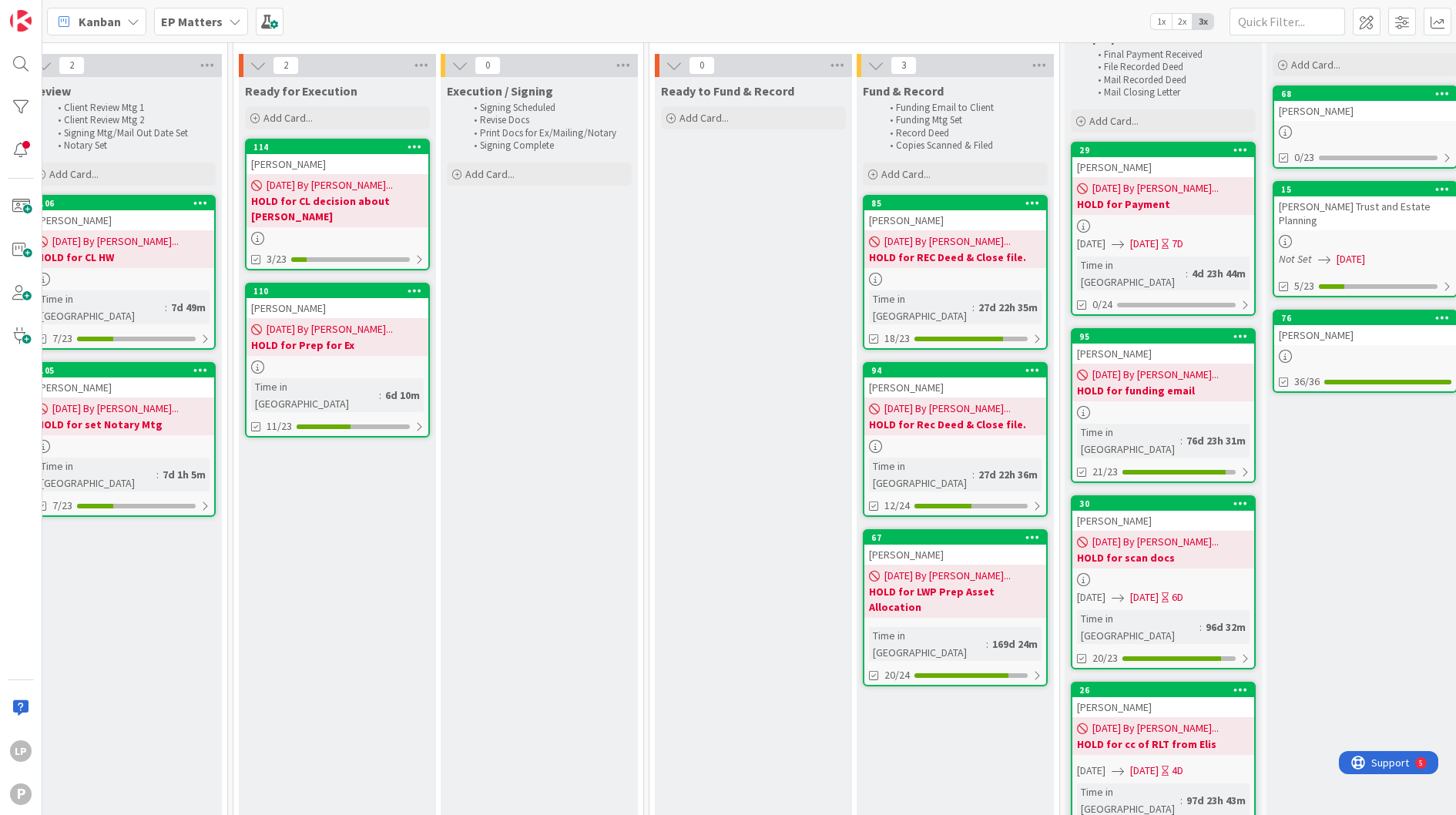
scroll to position [45, 1580]
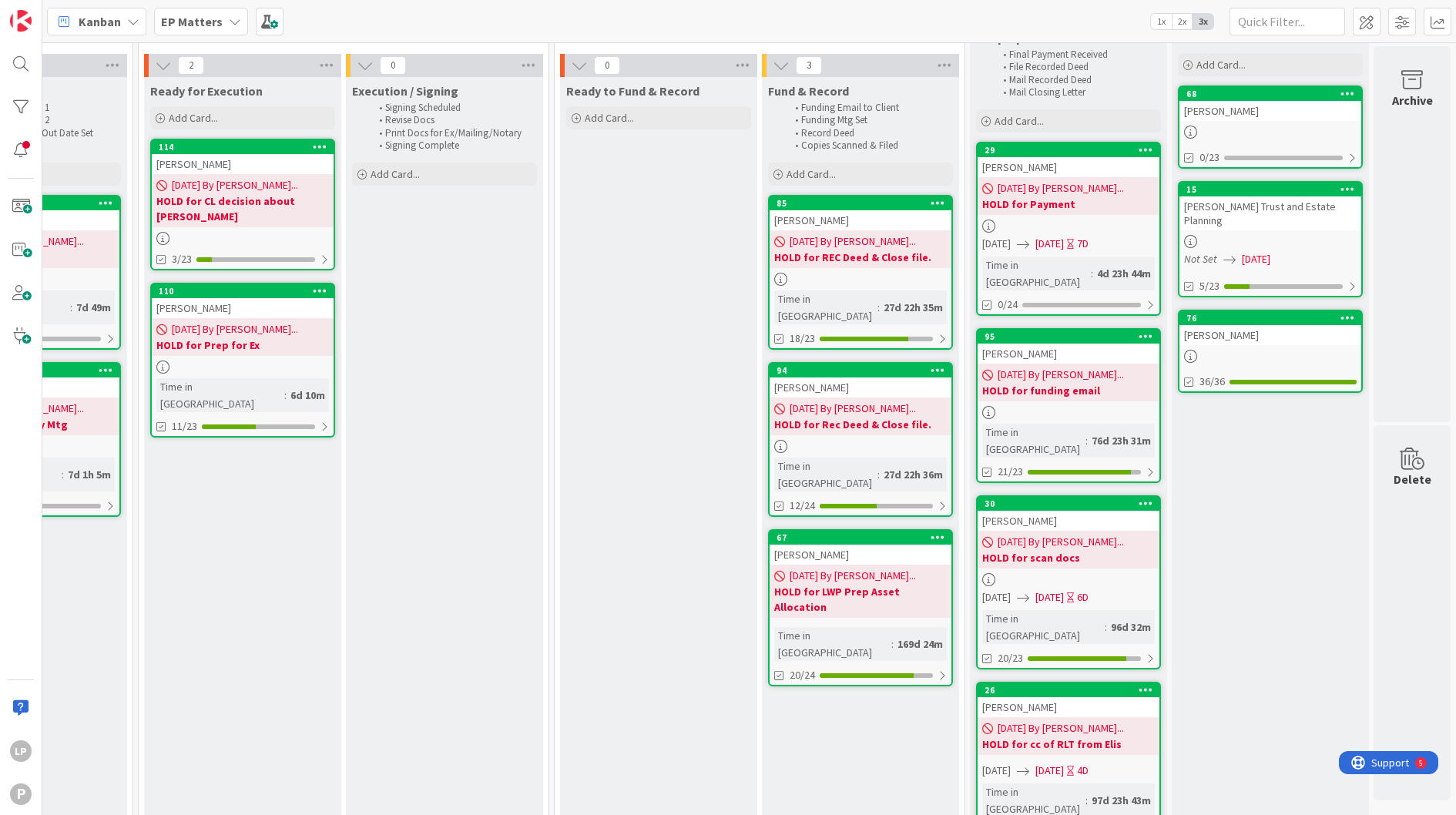
click at [410, 21] on div "Kanban EP Matters 1x 2x 3x" at bounding box center [748, 21] width 1413 height 42
